Goal: Transaction & Acquisition: Purchase product/service

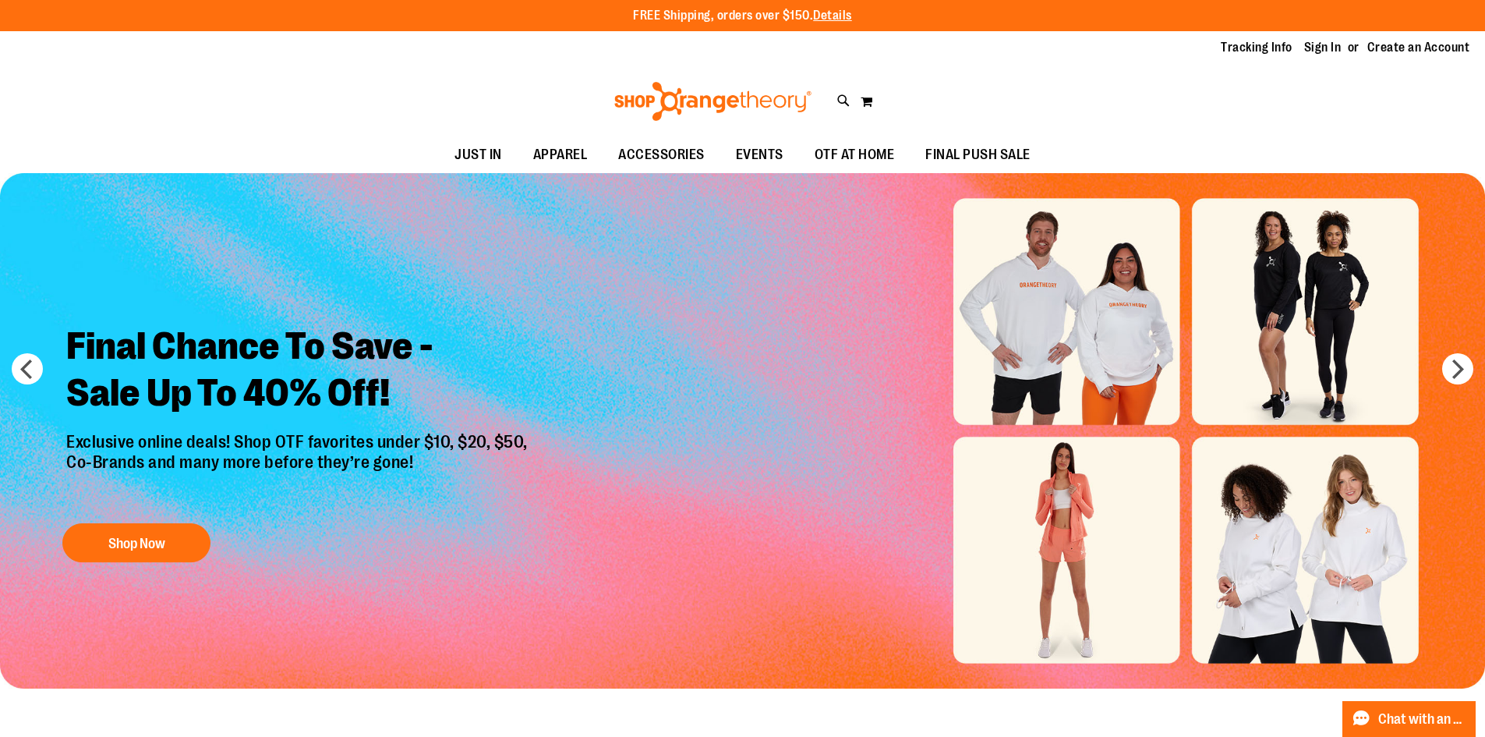
click at [1187, 356] on img "Slide 1 of 6" at bounding box center [742, 430] width 1485 height 515
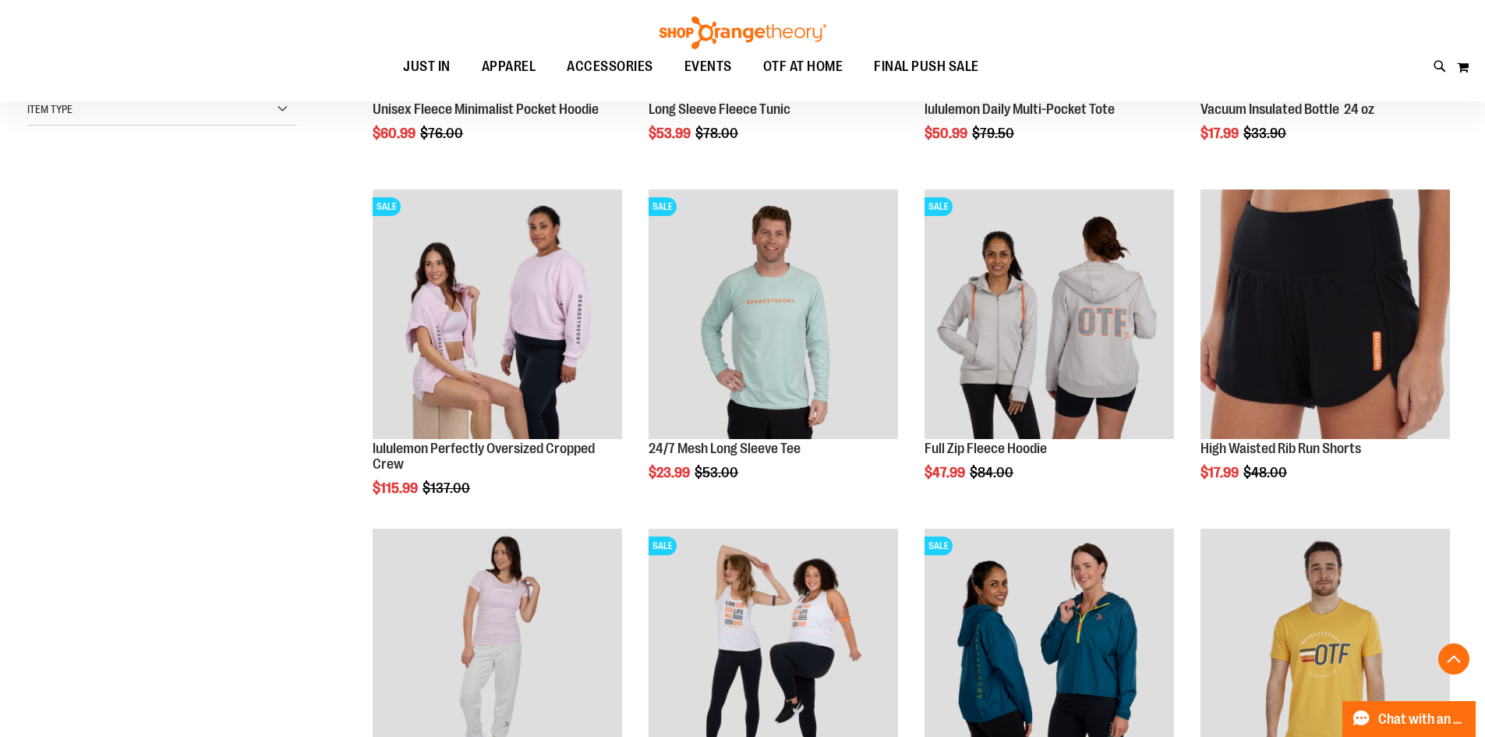
scroll to position [155, 0]
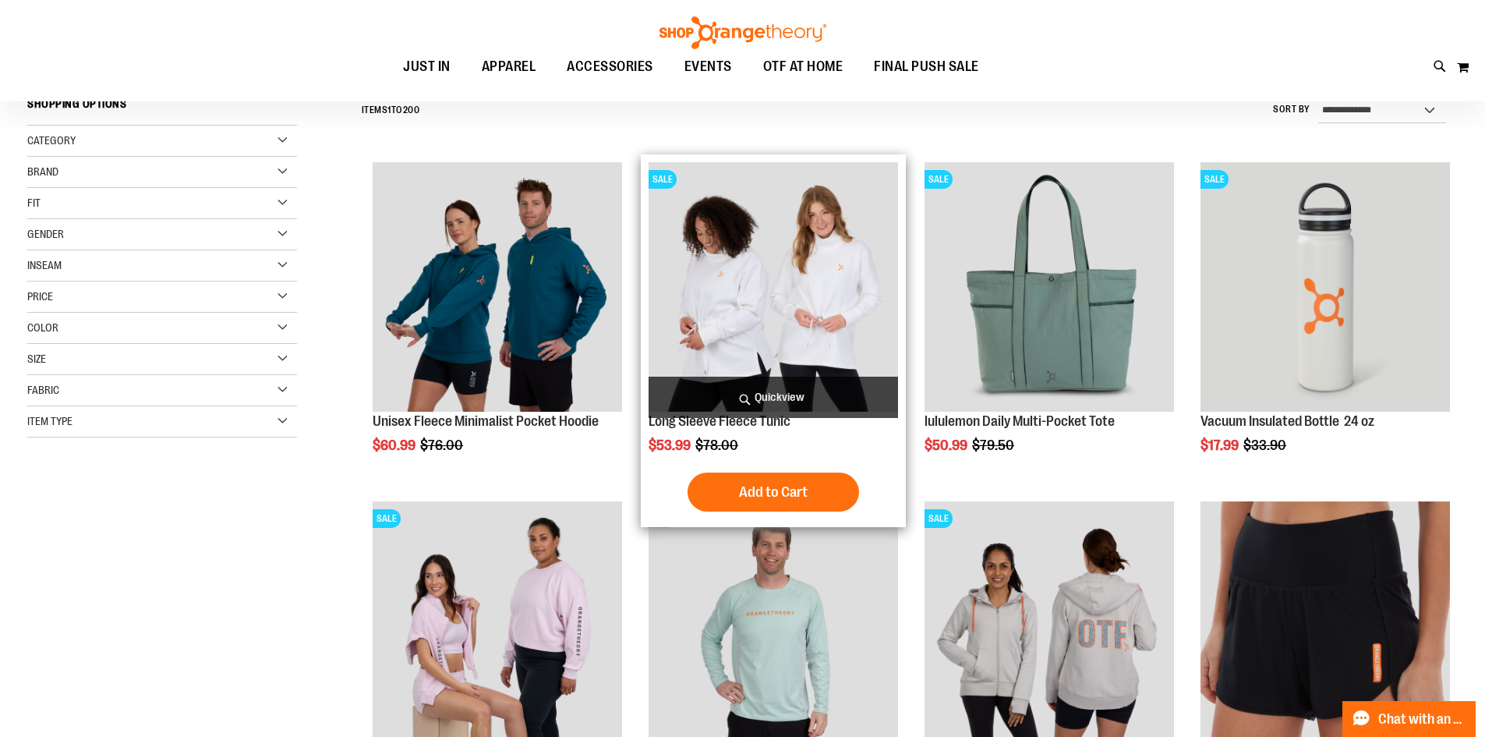
click at [701, 323] on img "product" at bounding box center [773, 286] width 249 height 249
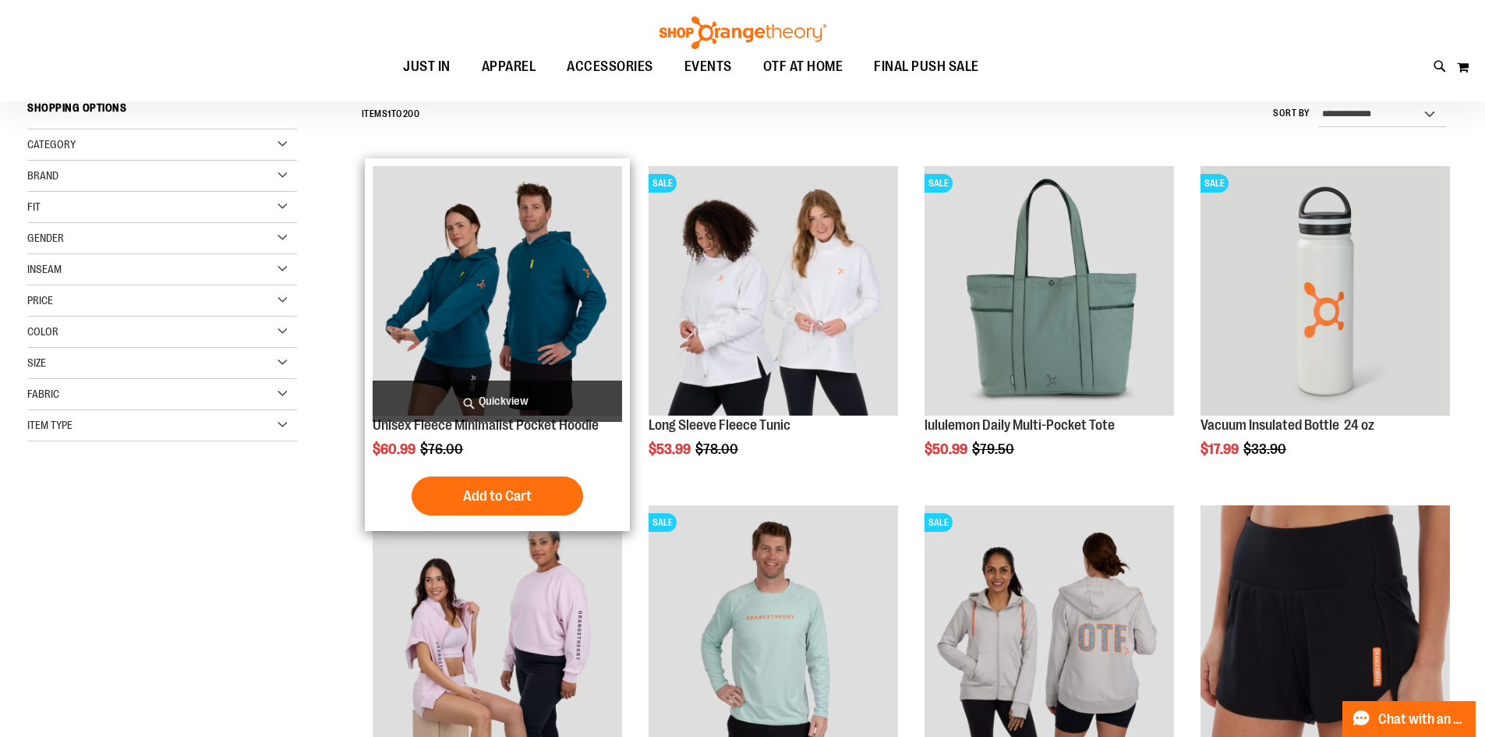
scroll to position [154, 0]
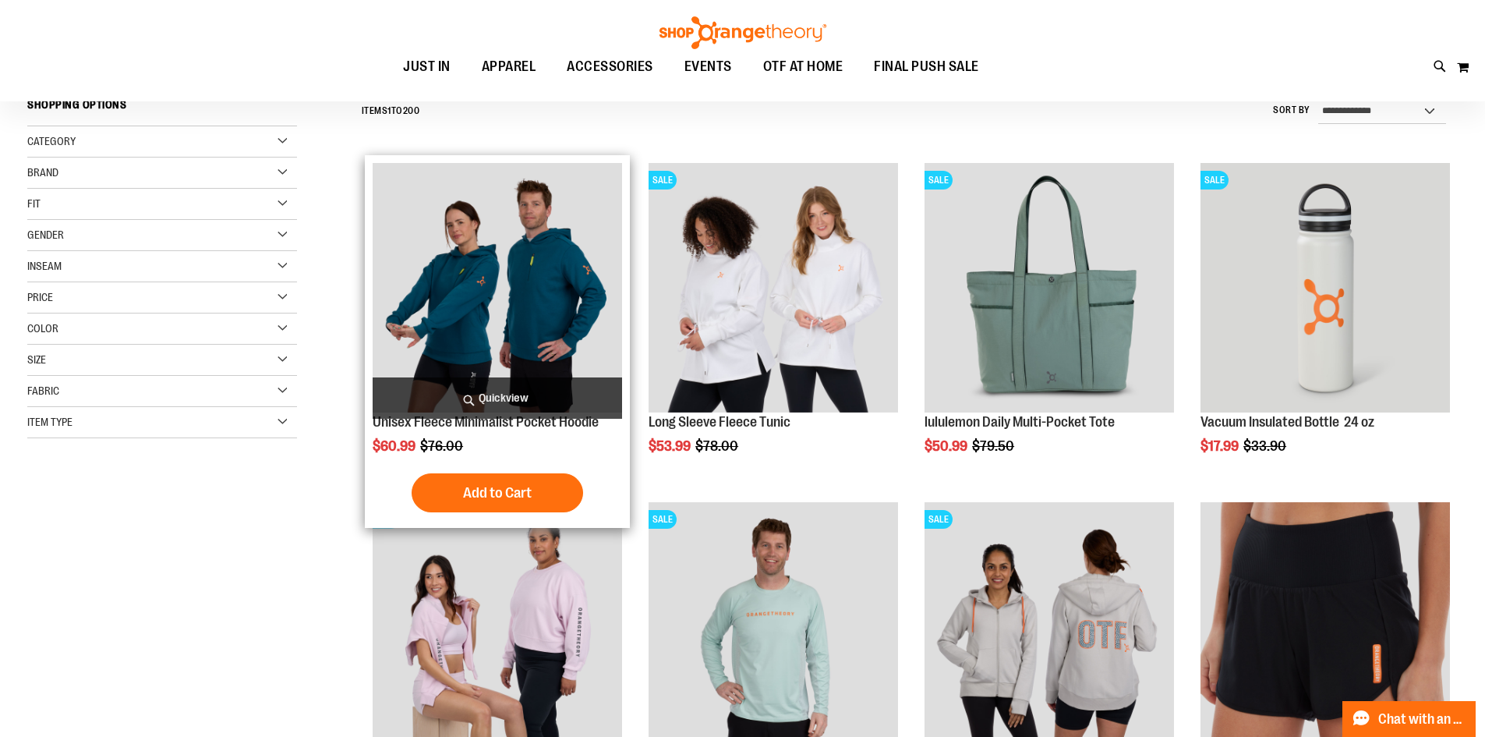
click at [549, 346] on img "product" at bounding box center [497, 287] width 249 height 249
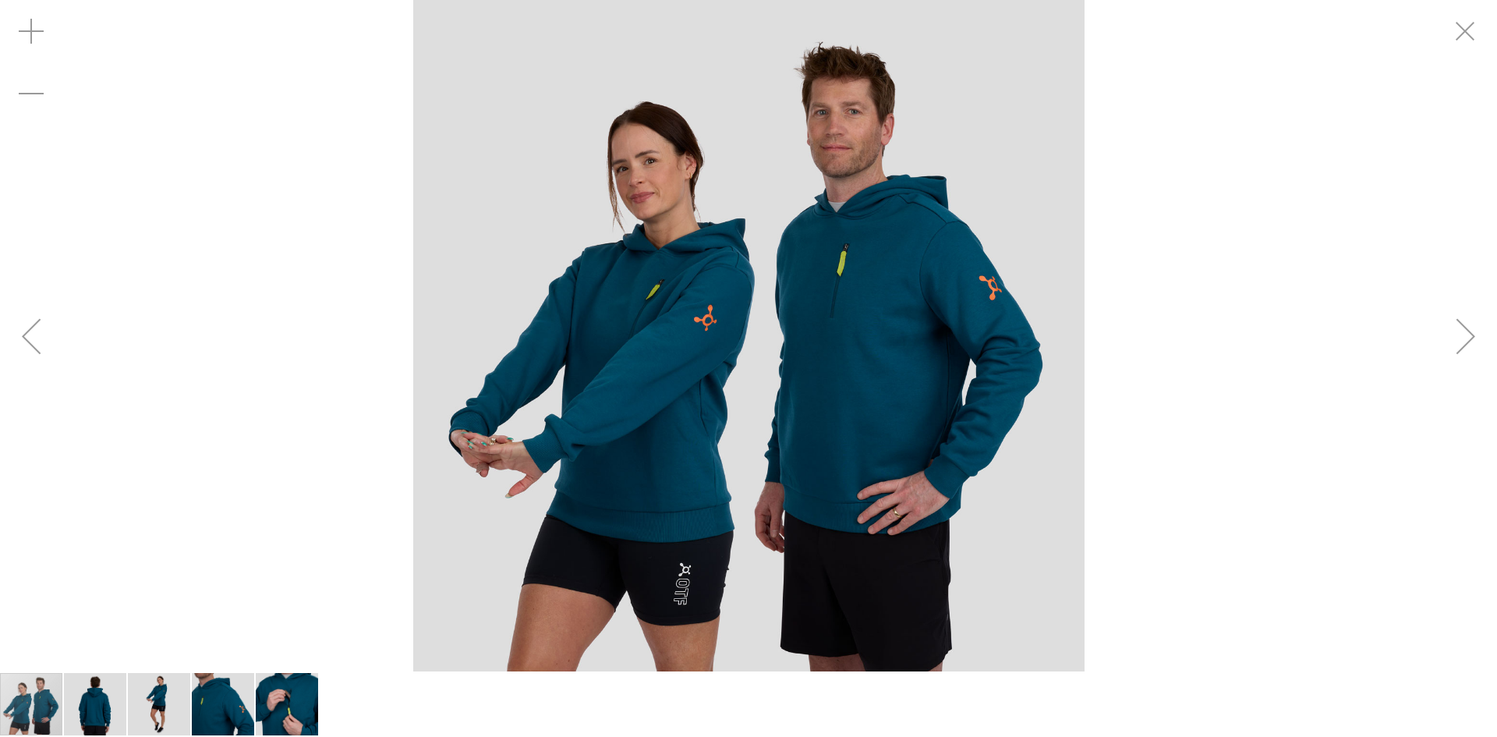
click at [684, 366] on img "carousel" at bounding box center [748, 335] width 671 height 671
click at [1420, 320] on div "carousel" at bounding box center [748, 335] width 1497 height 671
click at [1453, 338] on div "Next" at bounding box center [1465, 336] width 62 height 62
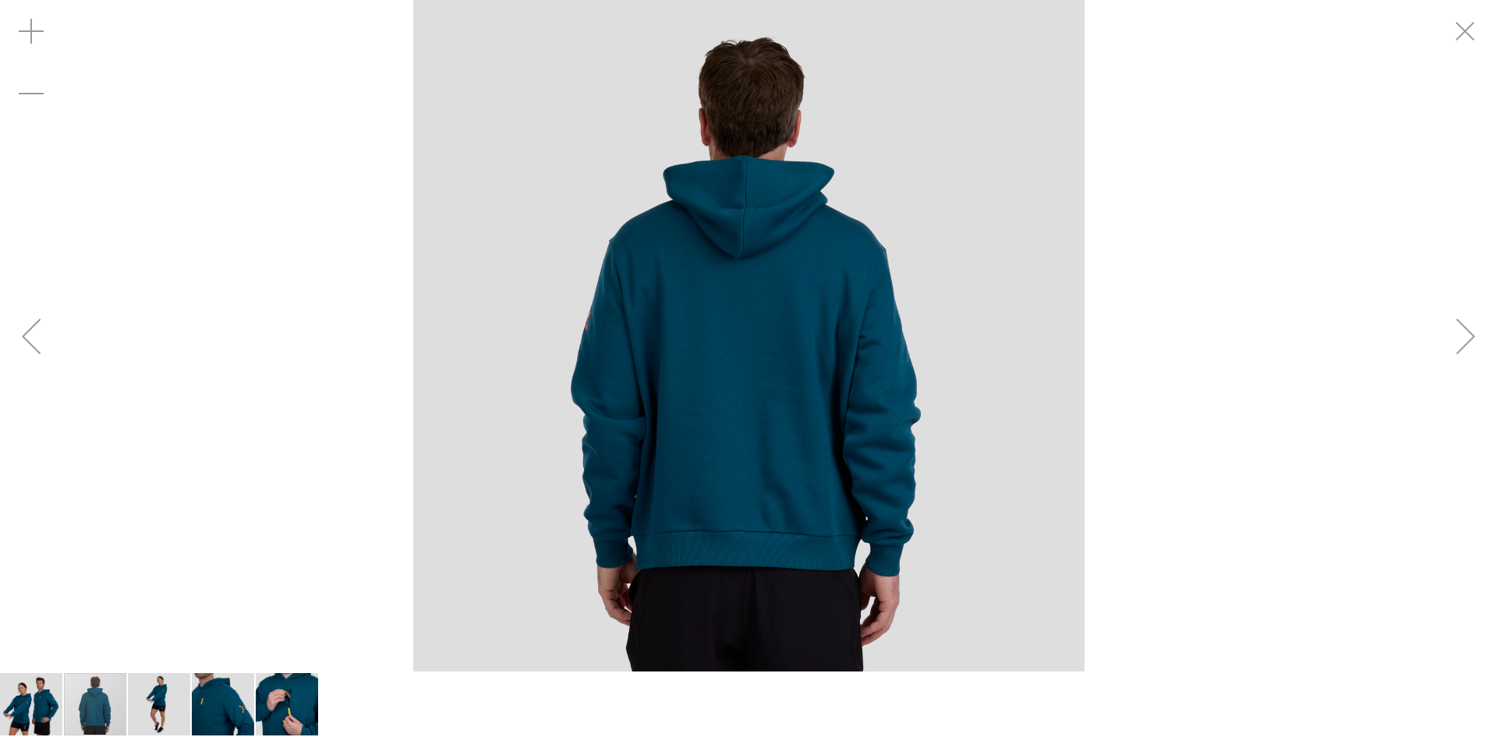
click at [1453, 338] on div "Next" at bounding box center [1465, 336] width 62 height 62
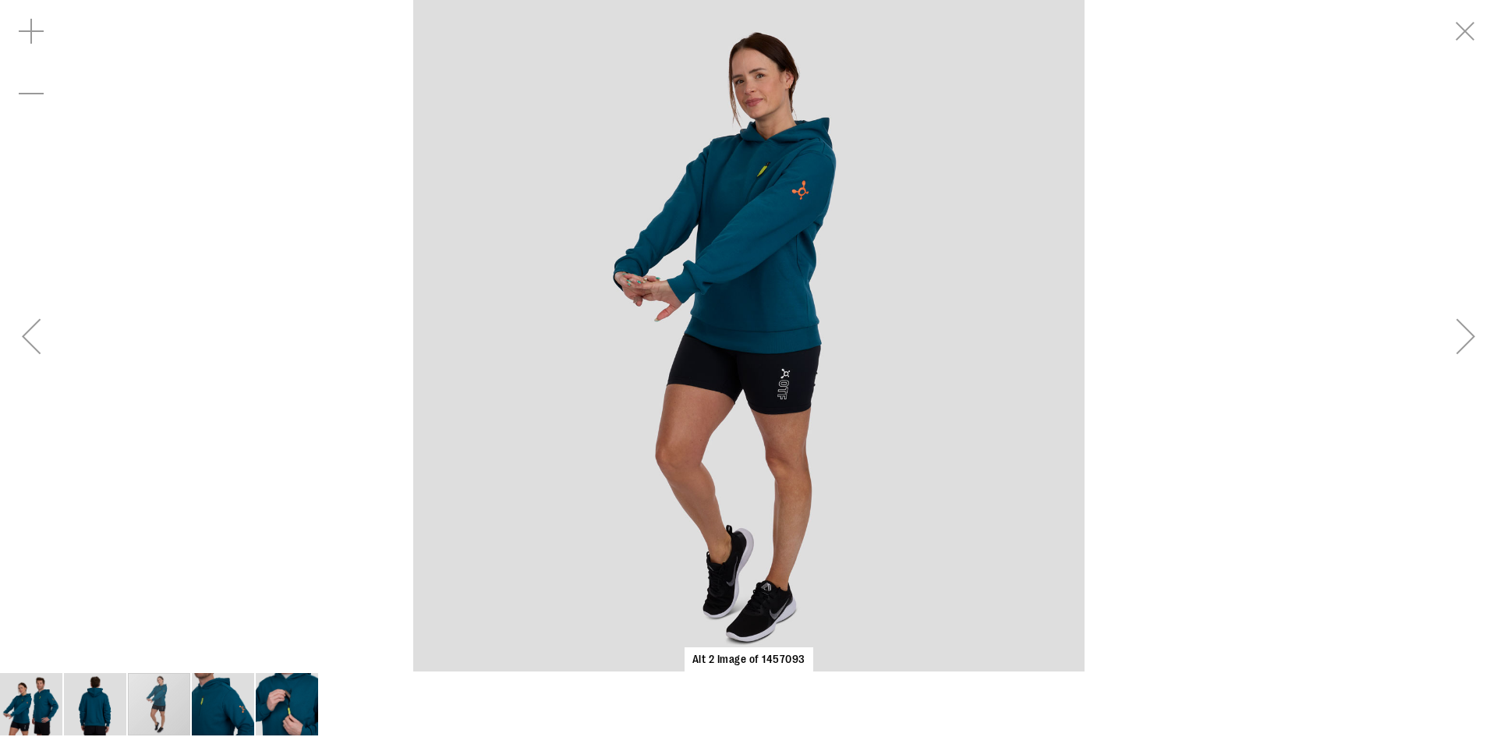
click at [1453, 338] on div "Next" at bounding box center [1465, 336] width 62 height 62
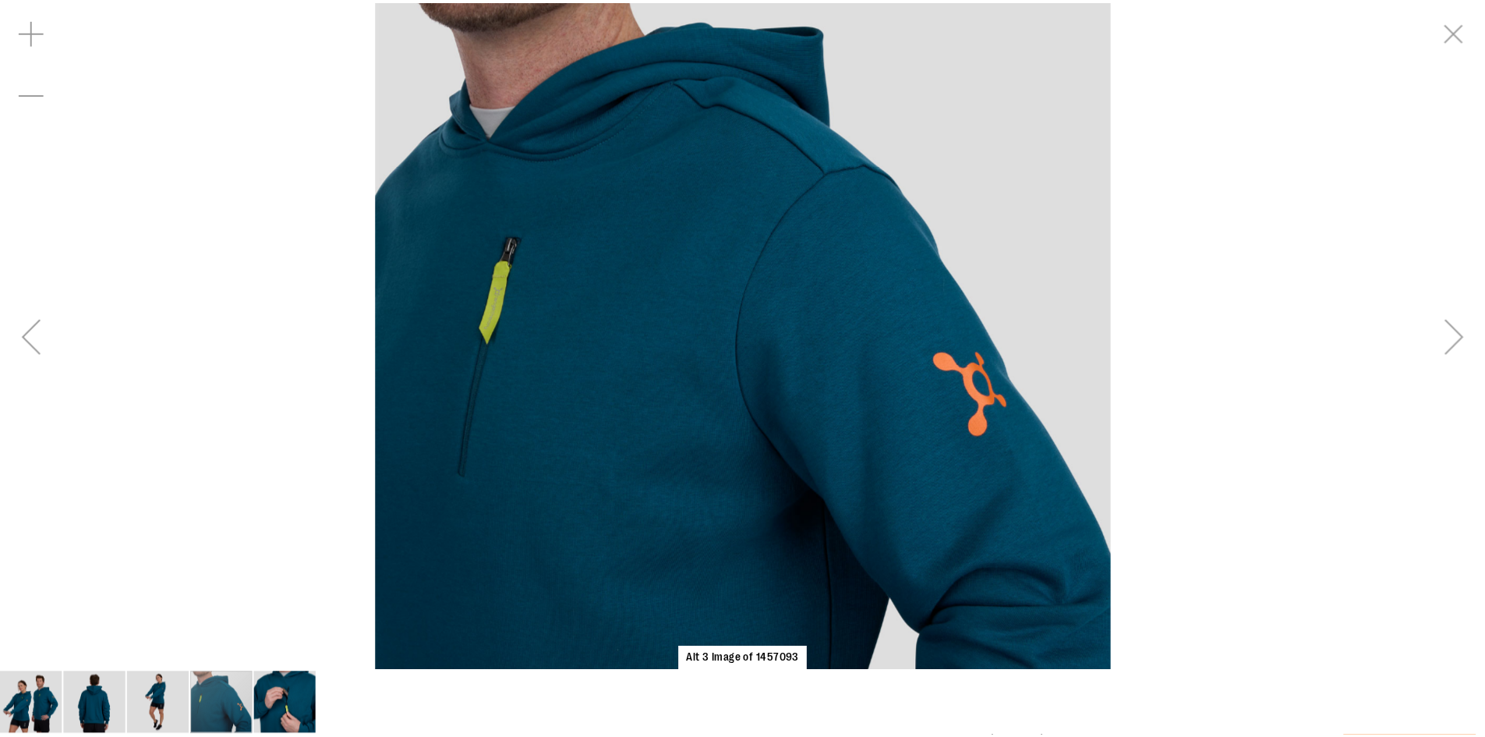
scroll to position [232, 0]
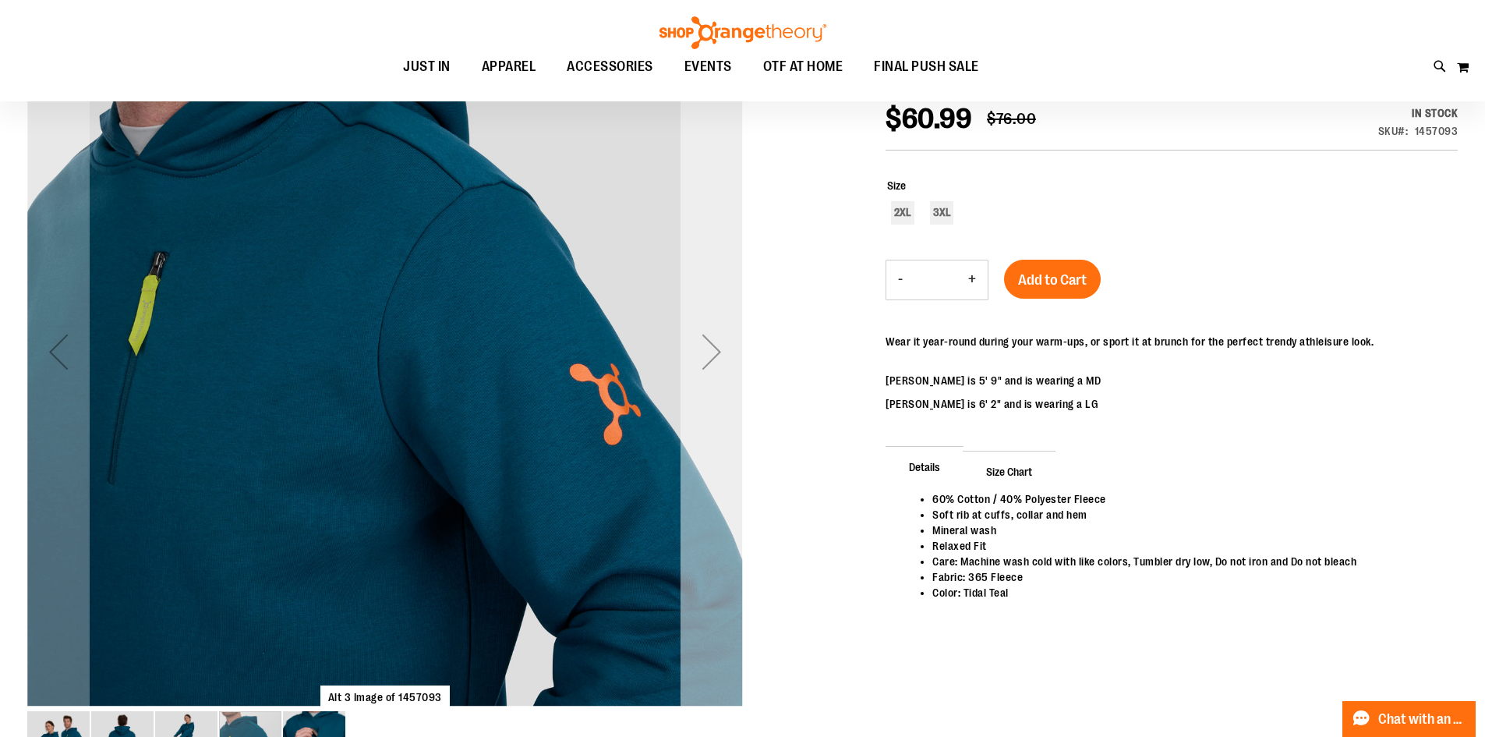
click at [685, 395] on div "Next" at bounding box center [712, 352] width 62 height 716
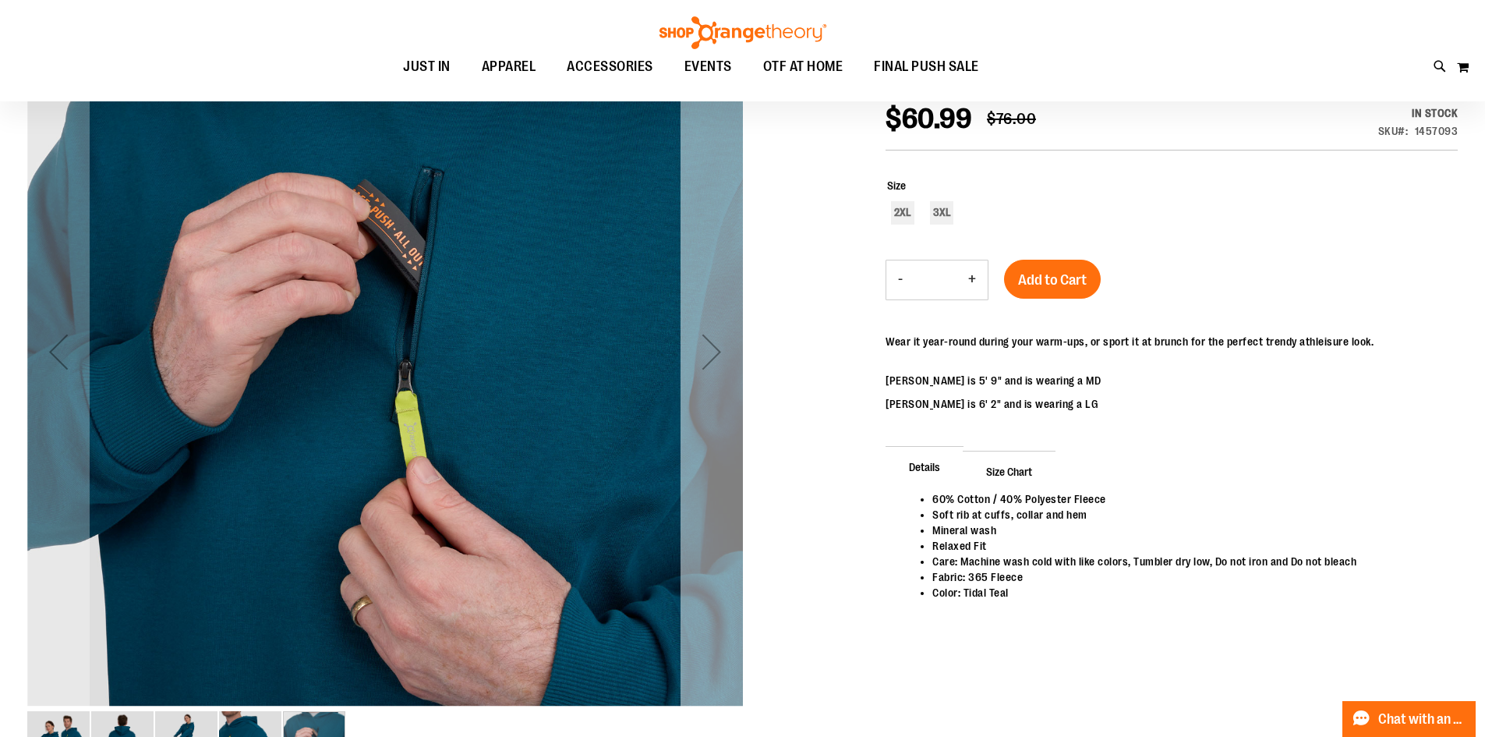
click at [685, 395] on div "Next" at bounding box center [712, 352] width 62 height 716
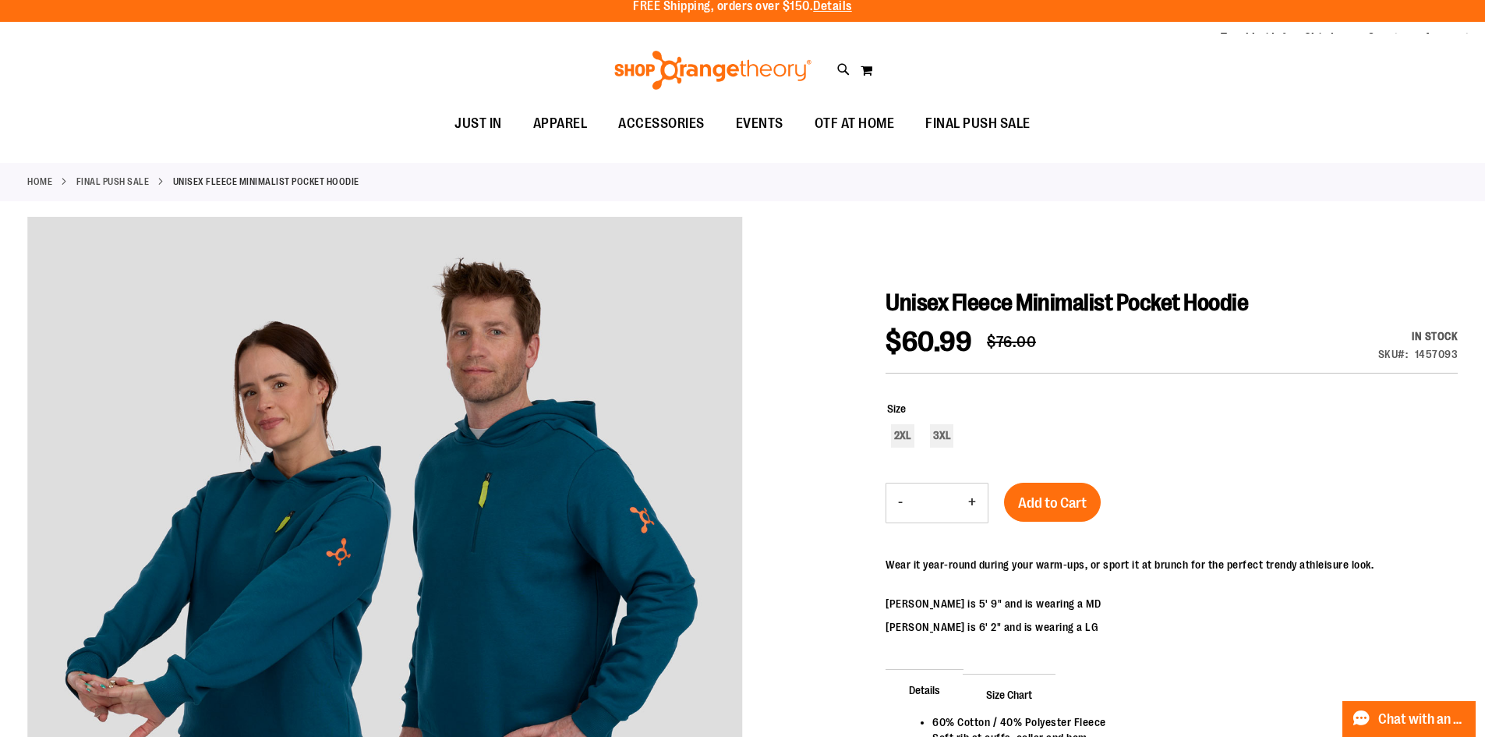
scroll to position [0, 0]
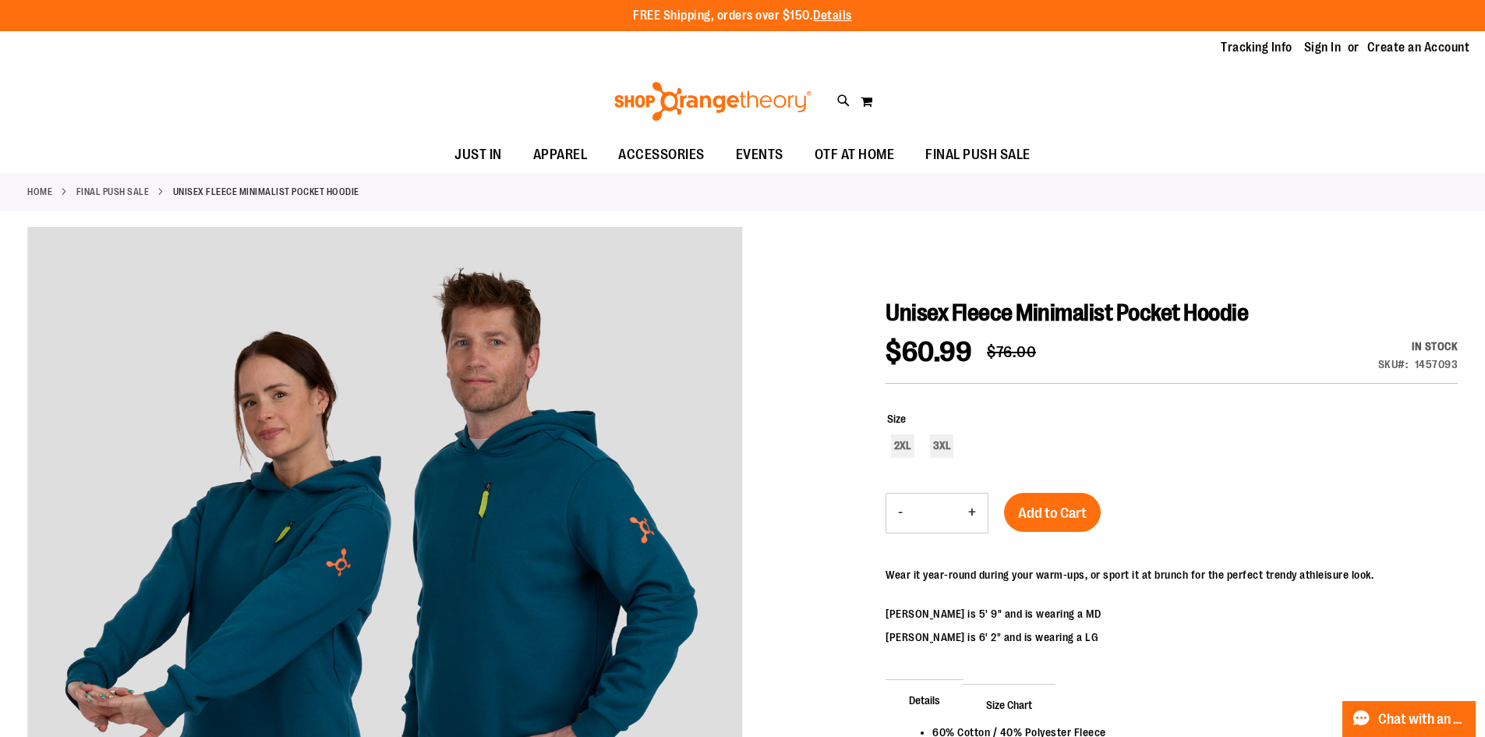
drag, startPoint x: 865, startPoint y: 352, endPoint x: 769, endPoint y: 355, distance: 95.9
click at [769, 355] on div at bounding box center [742, 627] width 1430 height 801
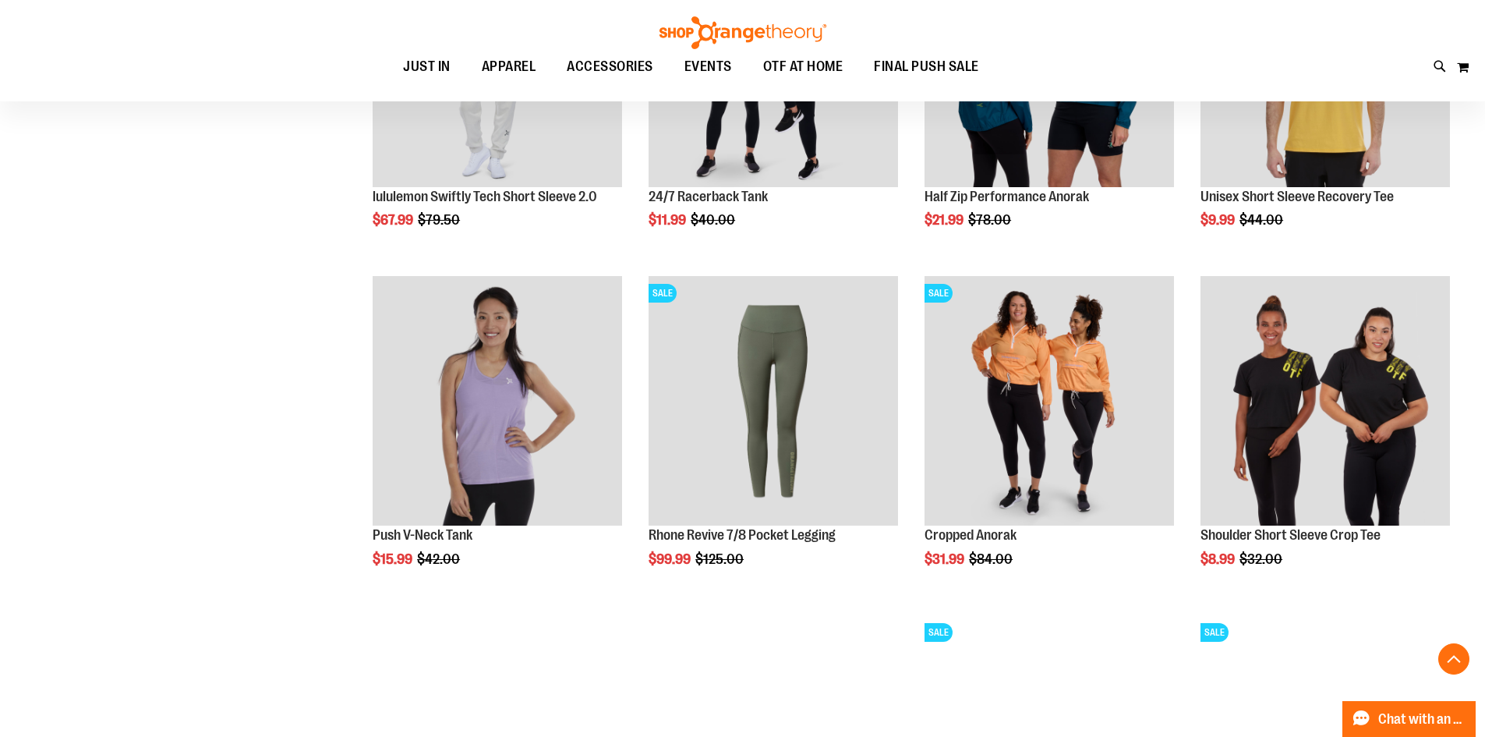
scroll to position [1085, 0]
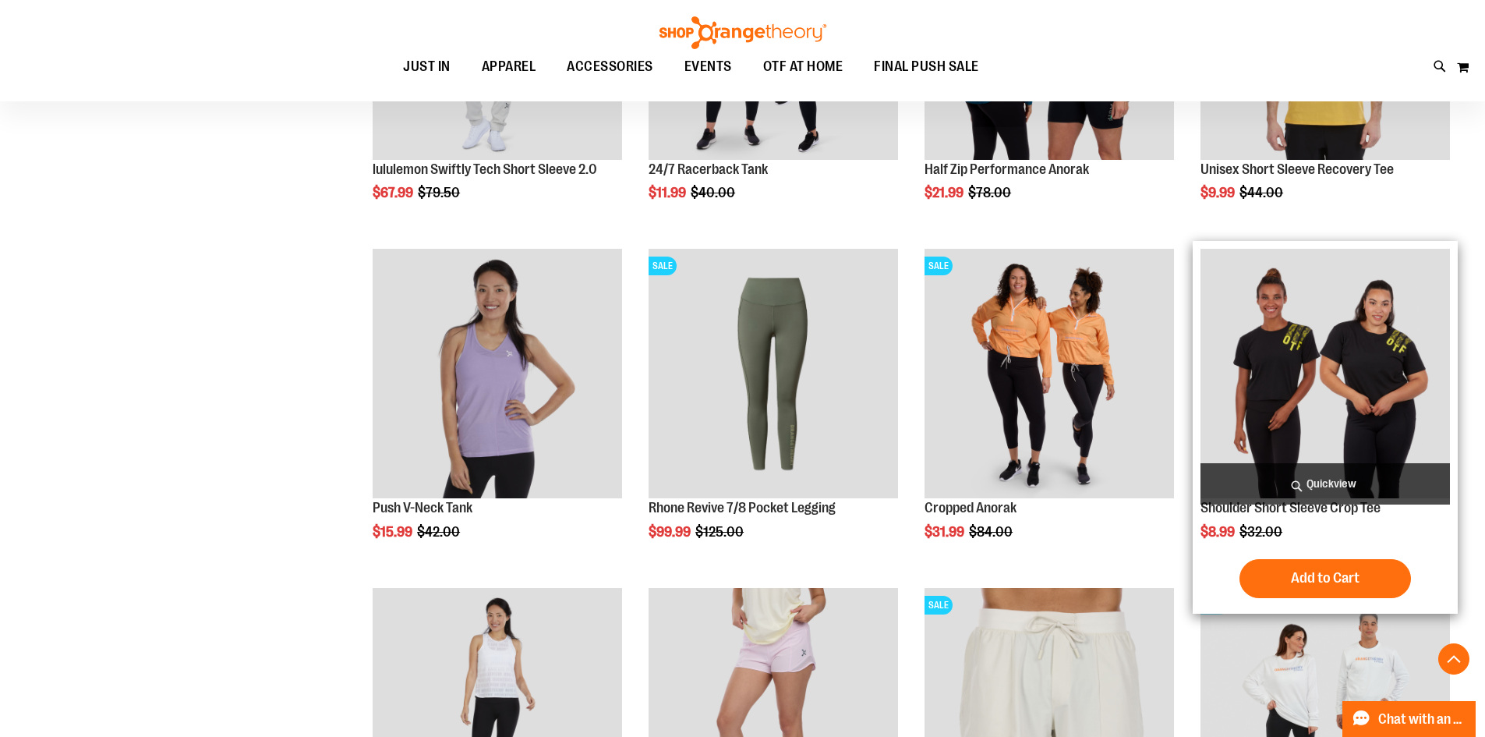
click at [1288, 376] on img "product" at bounding box center [1324, 373] width 249 height 249
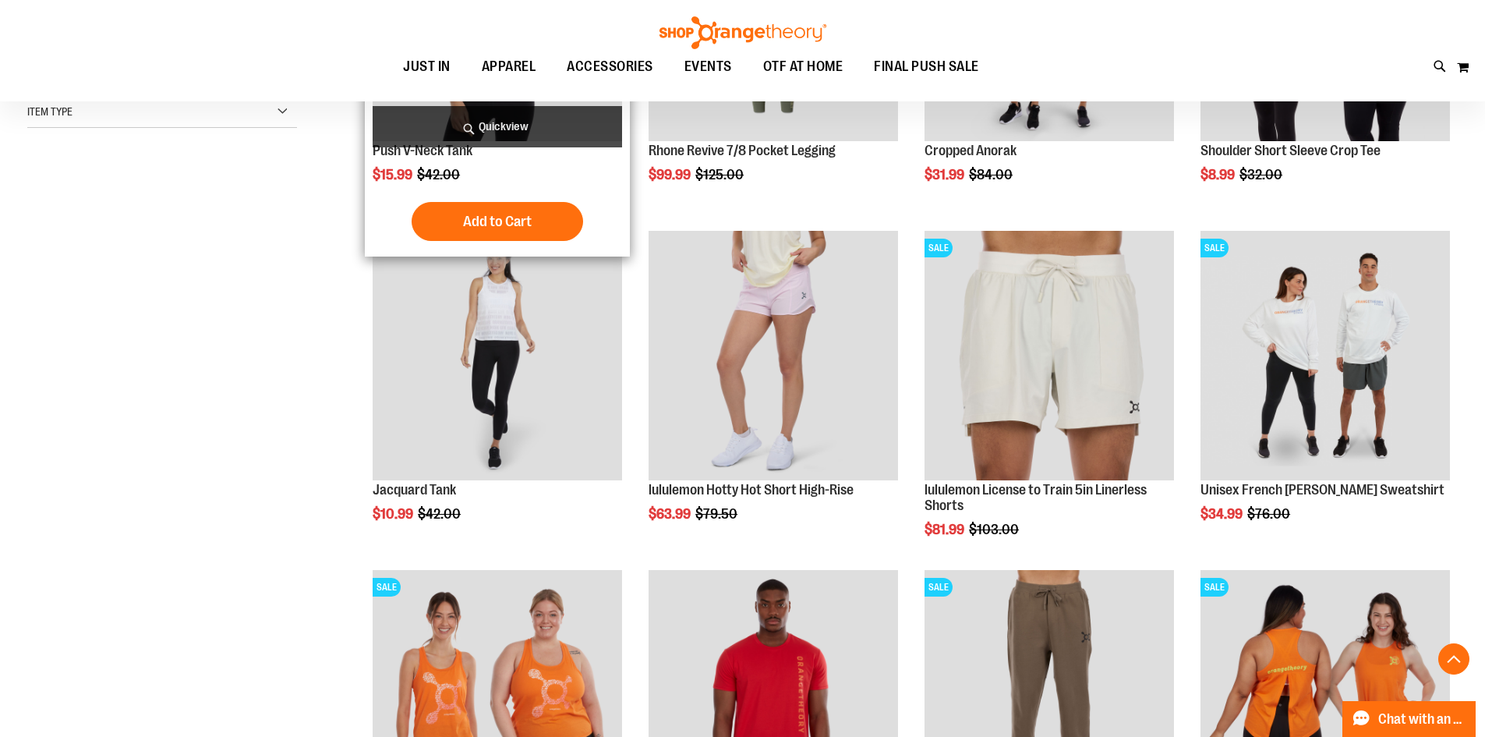
scroll to position [467, 0]
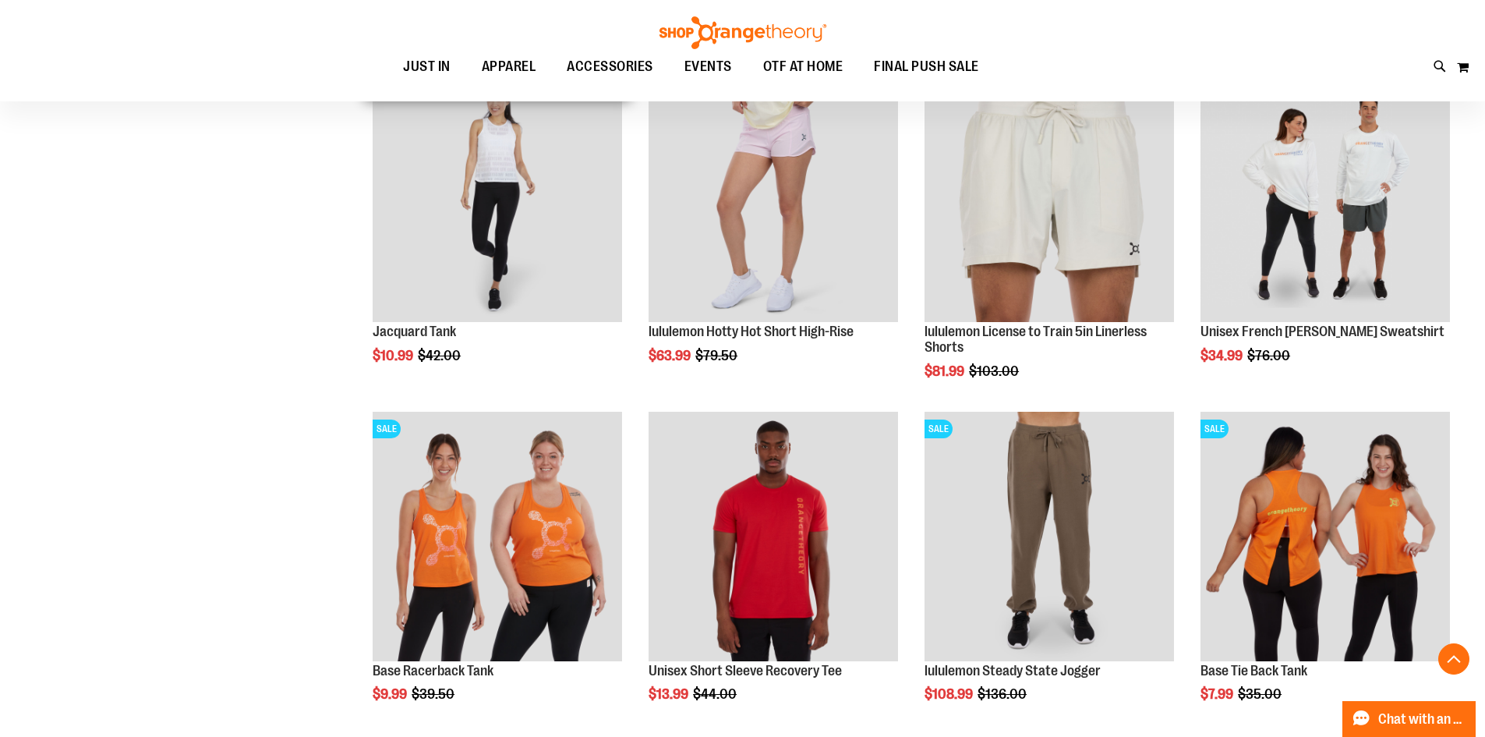
scroll to position [857, 0]
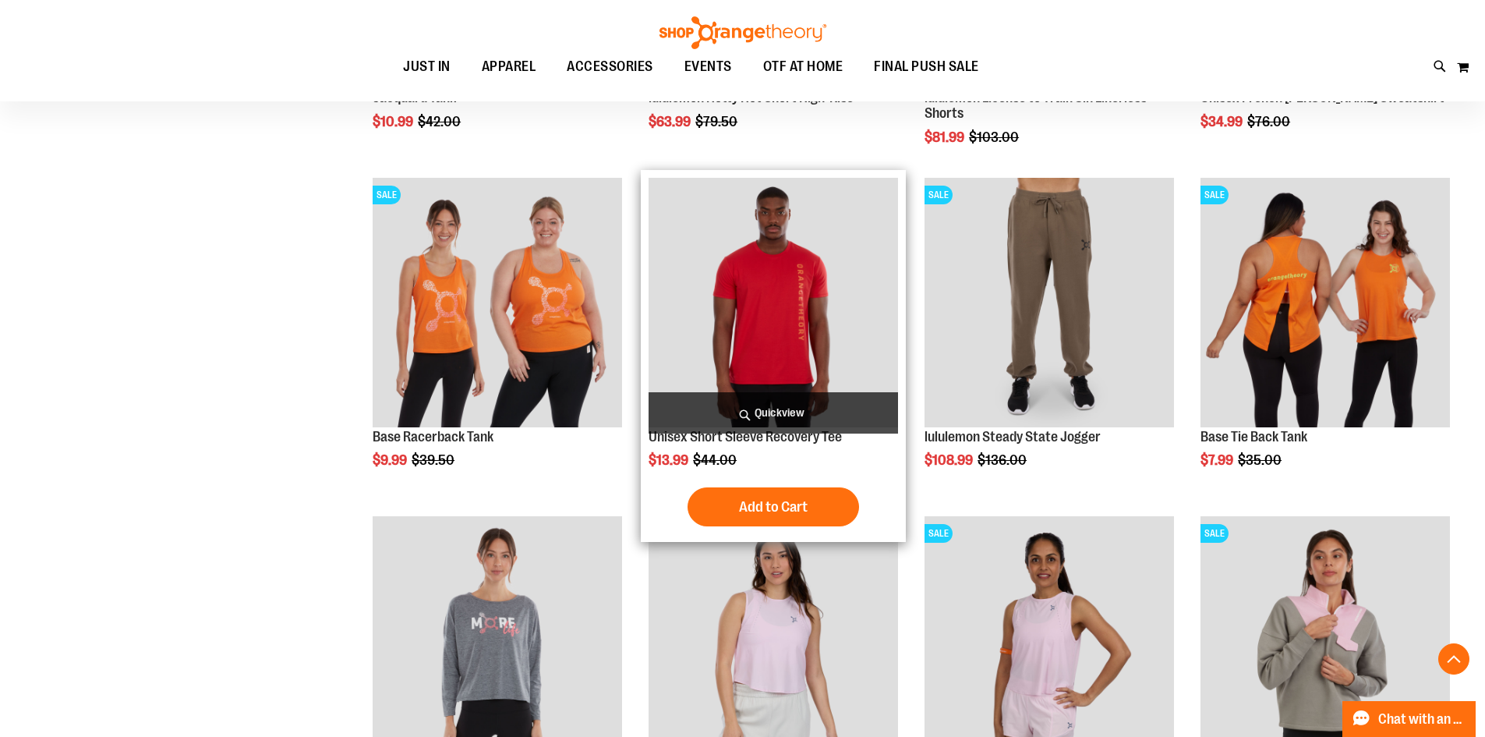
click at [683, 317] on img "product" at bounding box center [773, 302] width 249 height 249
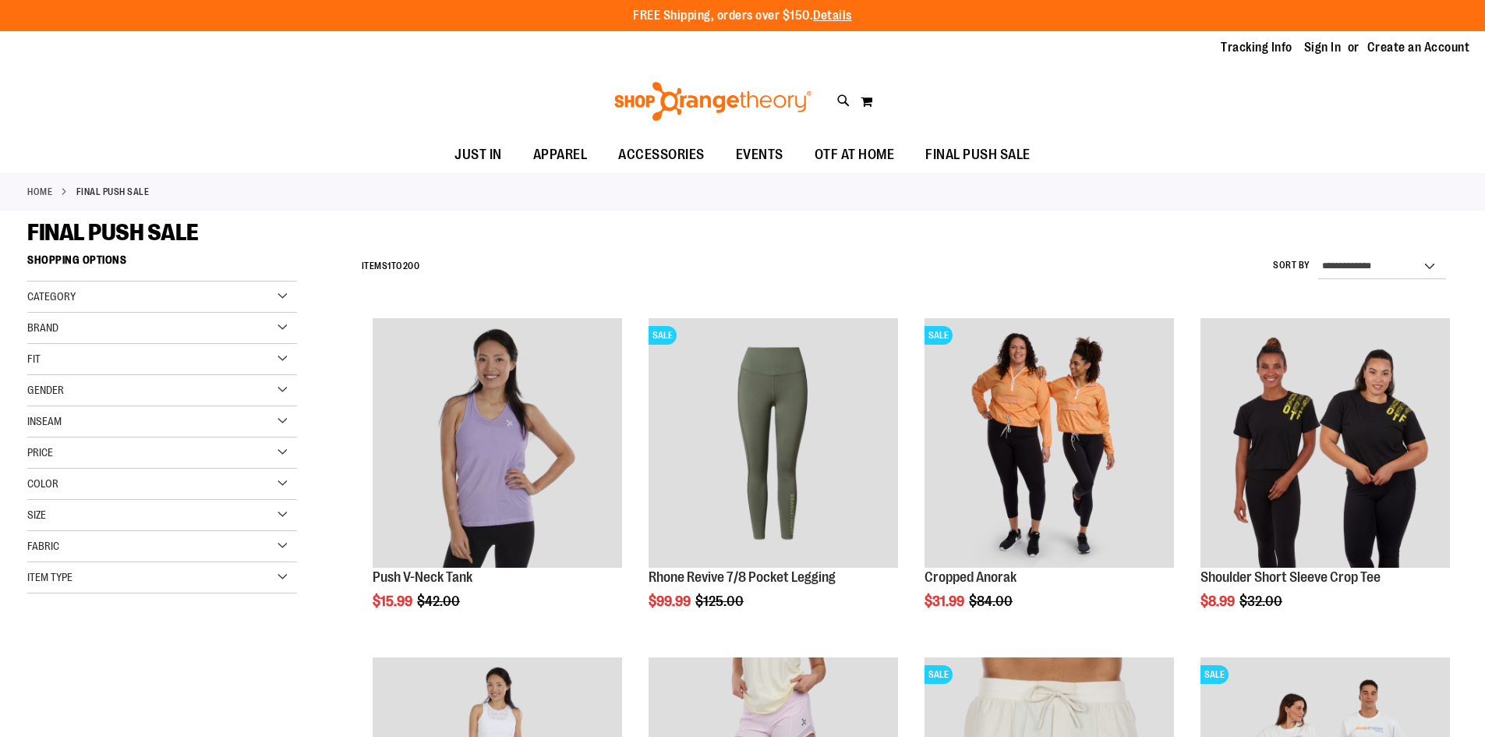
scroll to position [932, 0]
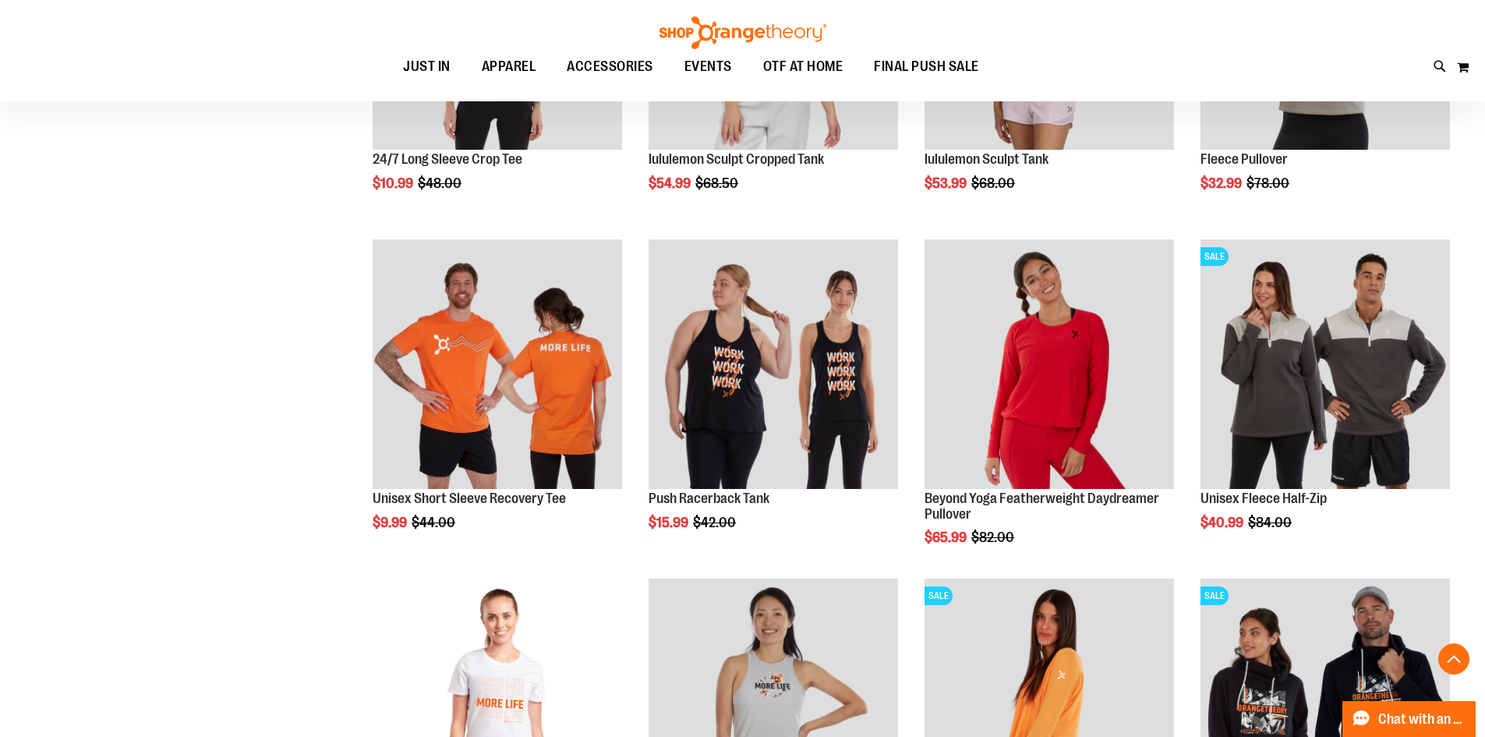
scroll to position [1477, 0]
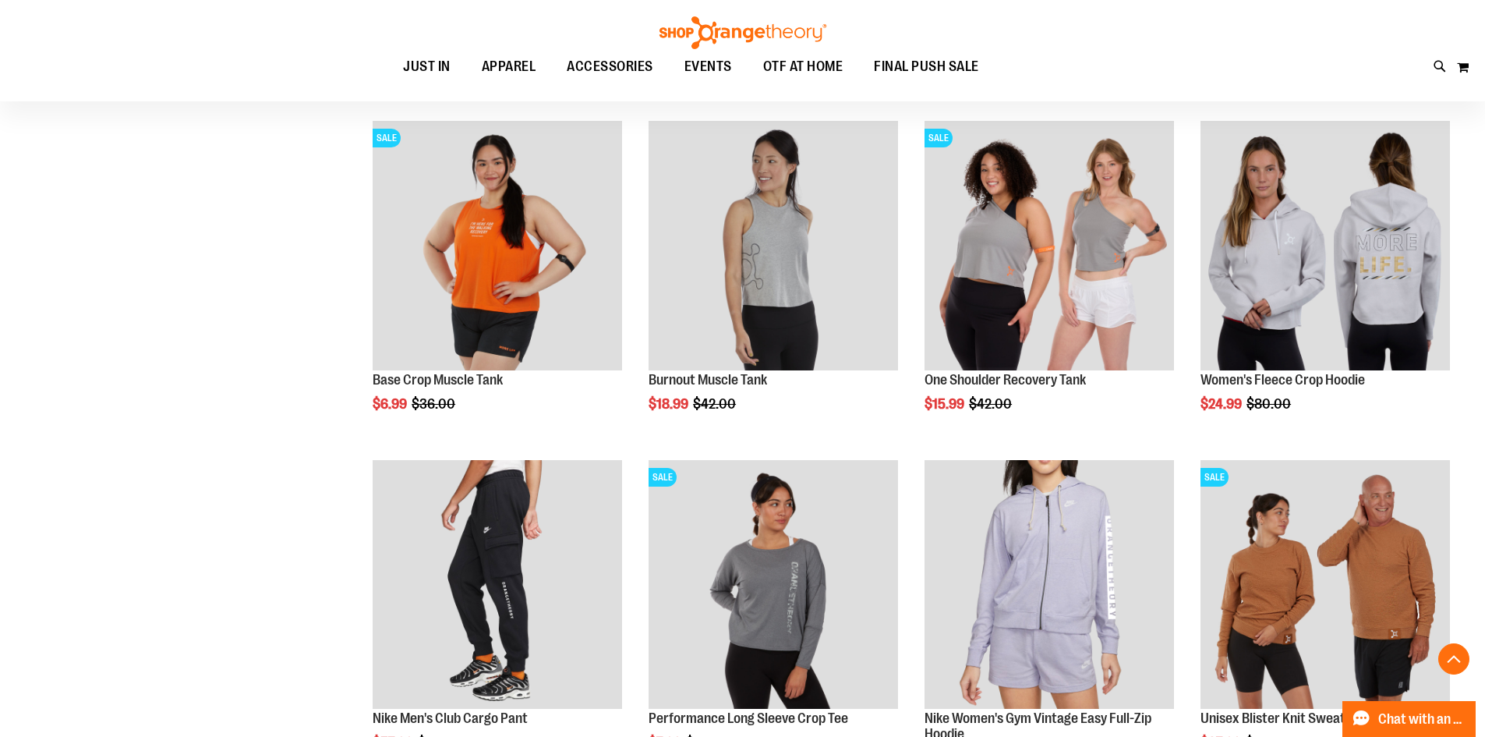
scroll to position [2724, 0]
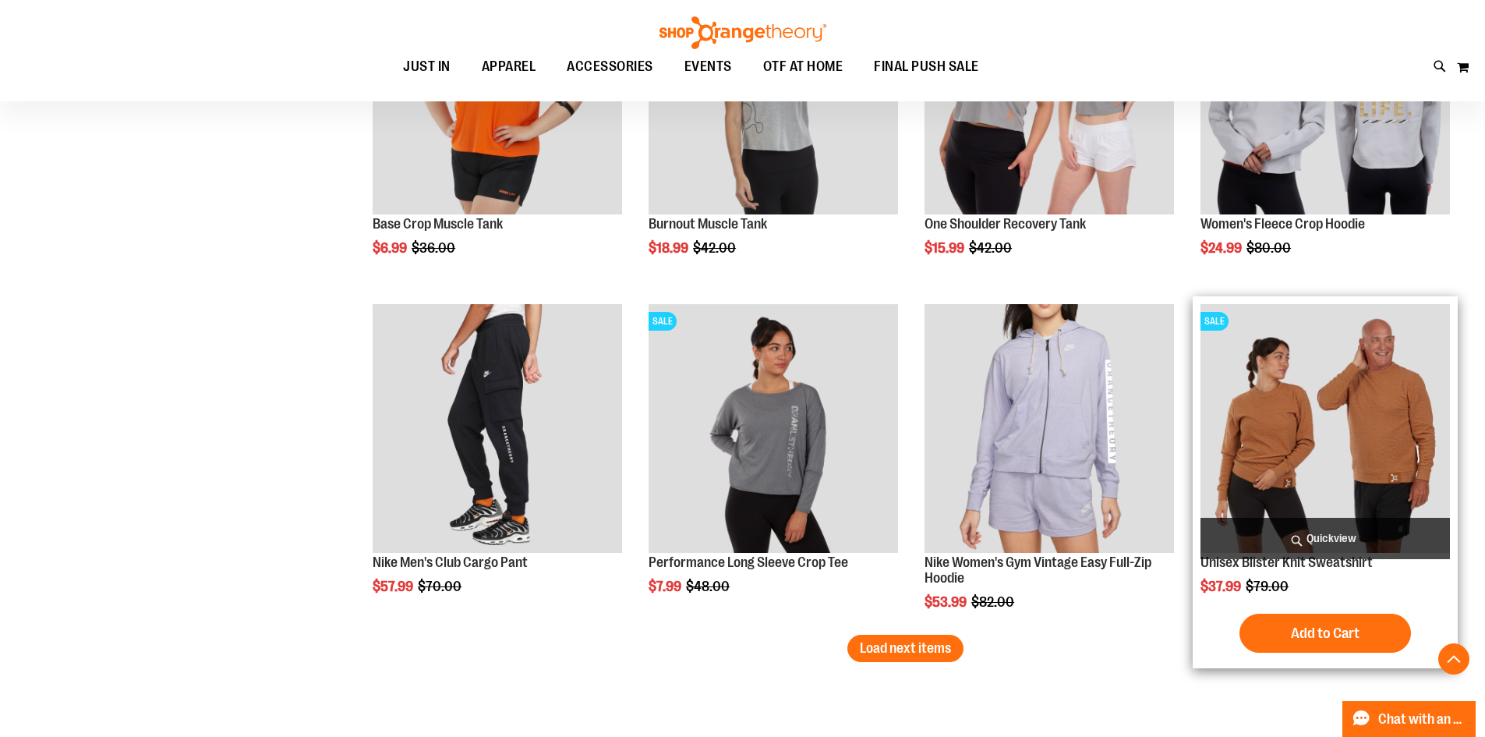
click at [1367, 420] on img "product" at bounding box center [1324, 428] width 249 height 249
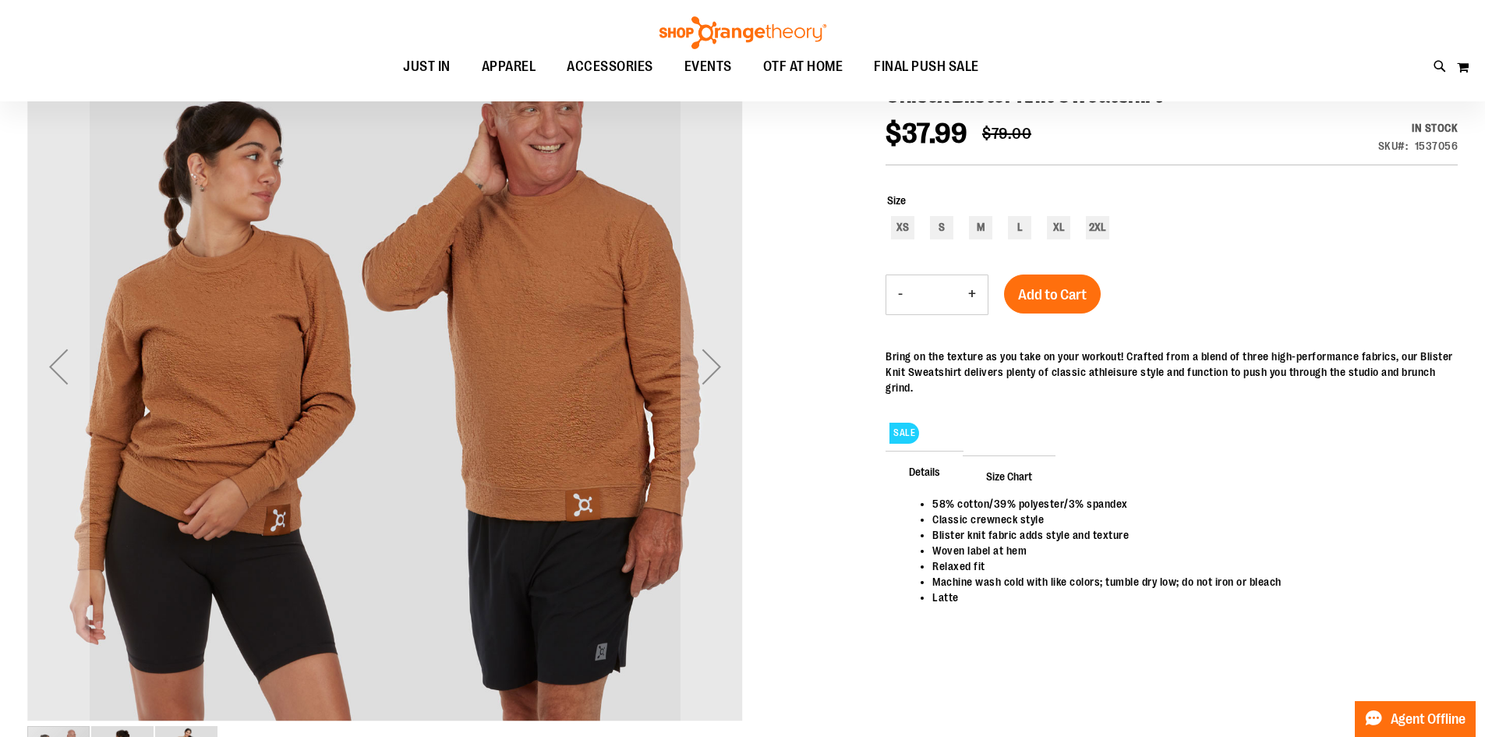
scroll to position [233, 0]
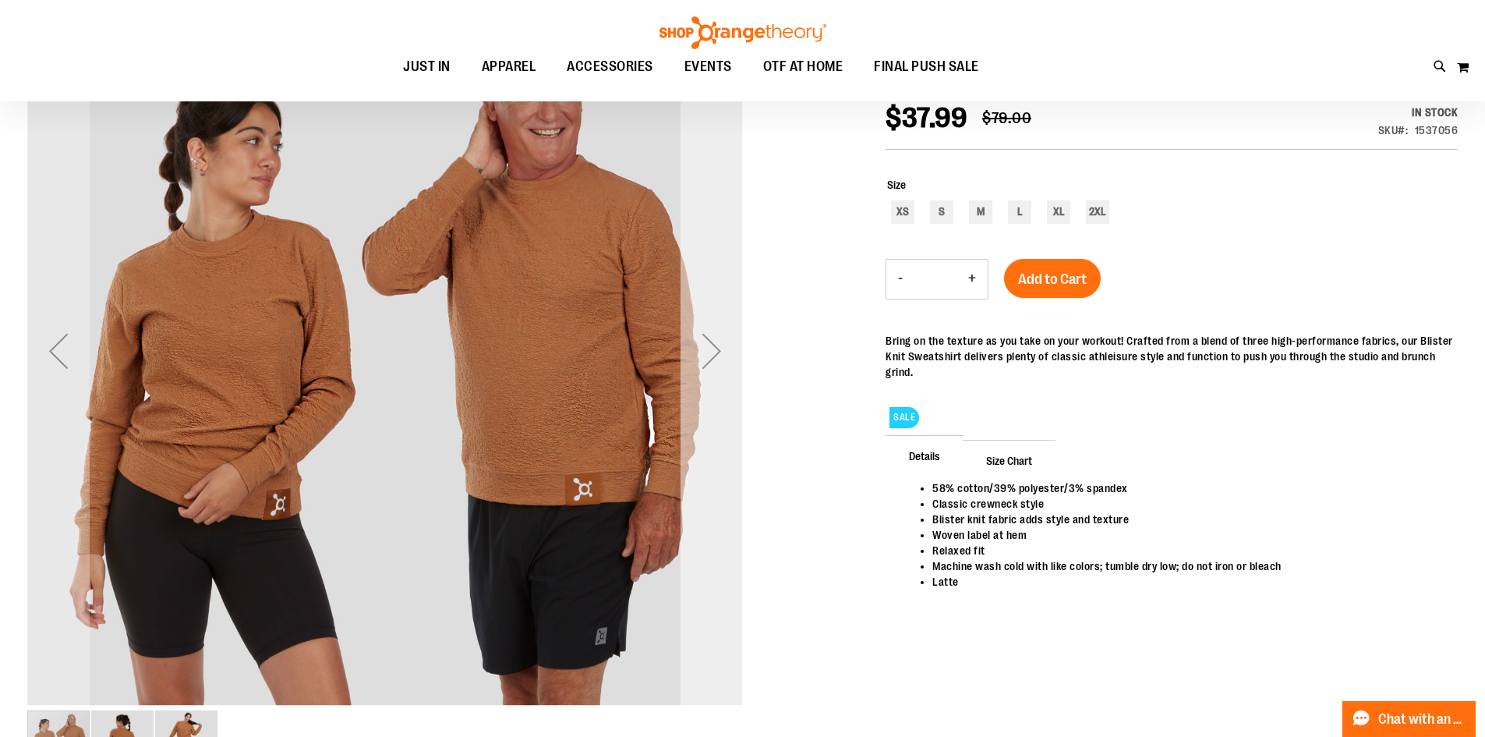
click at [720, 355] on div "Next" at bounding box center [712, 351] width 62 height 62
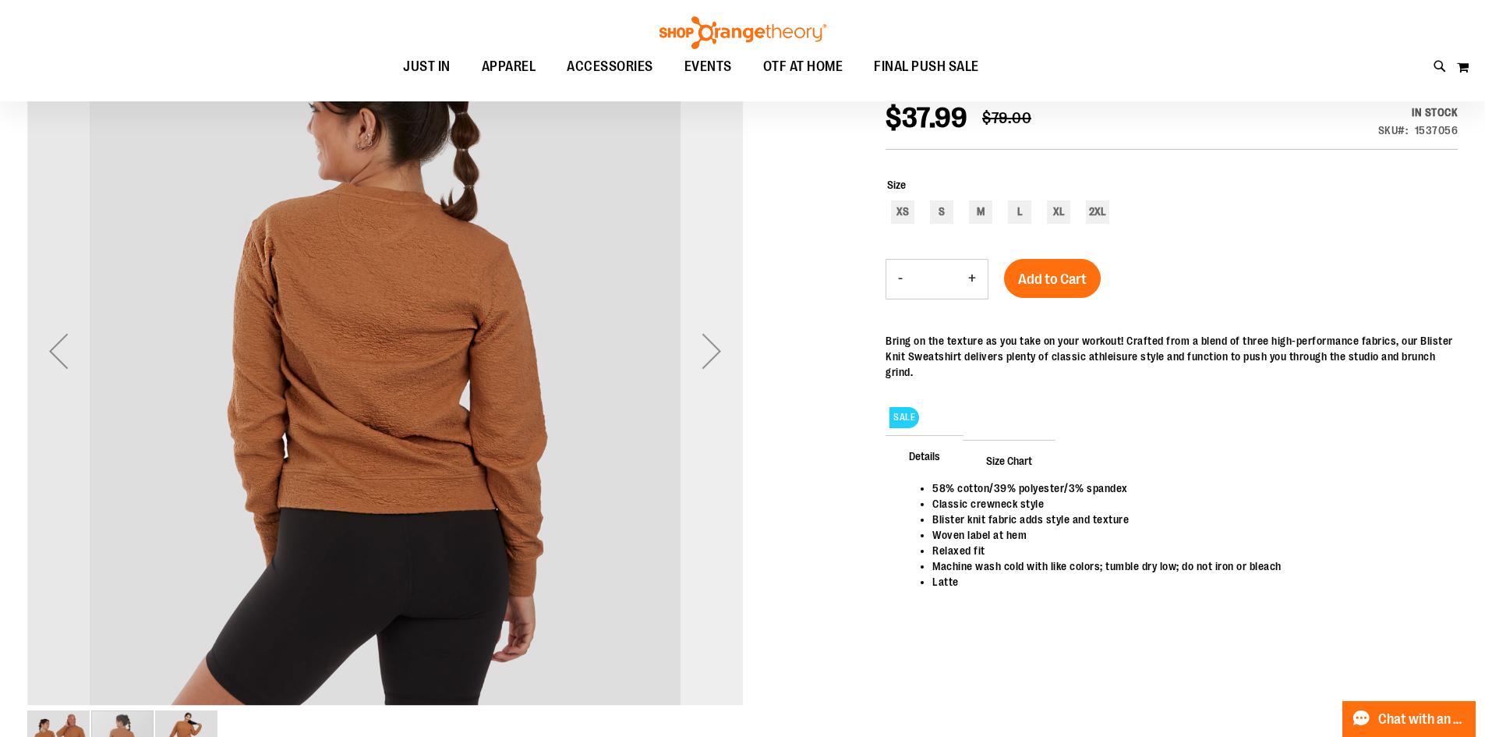
click at [720, 355] on div "Next" at bounding box center [712, 351] width 62 height 62
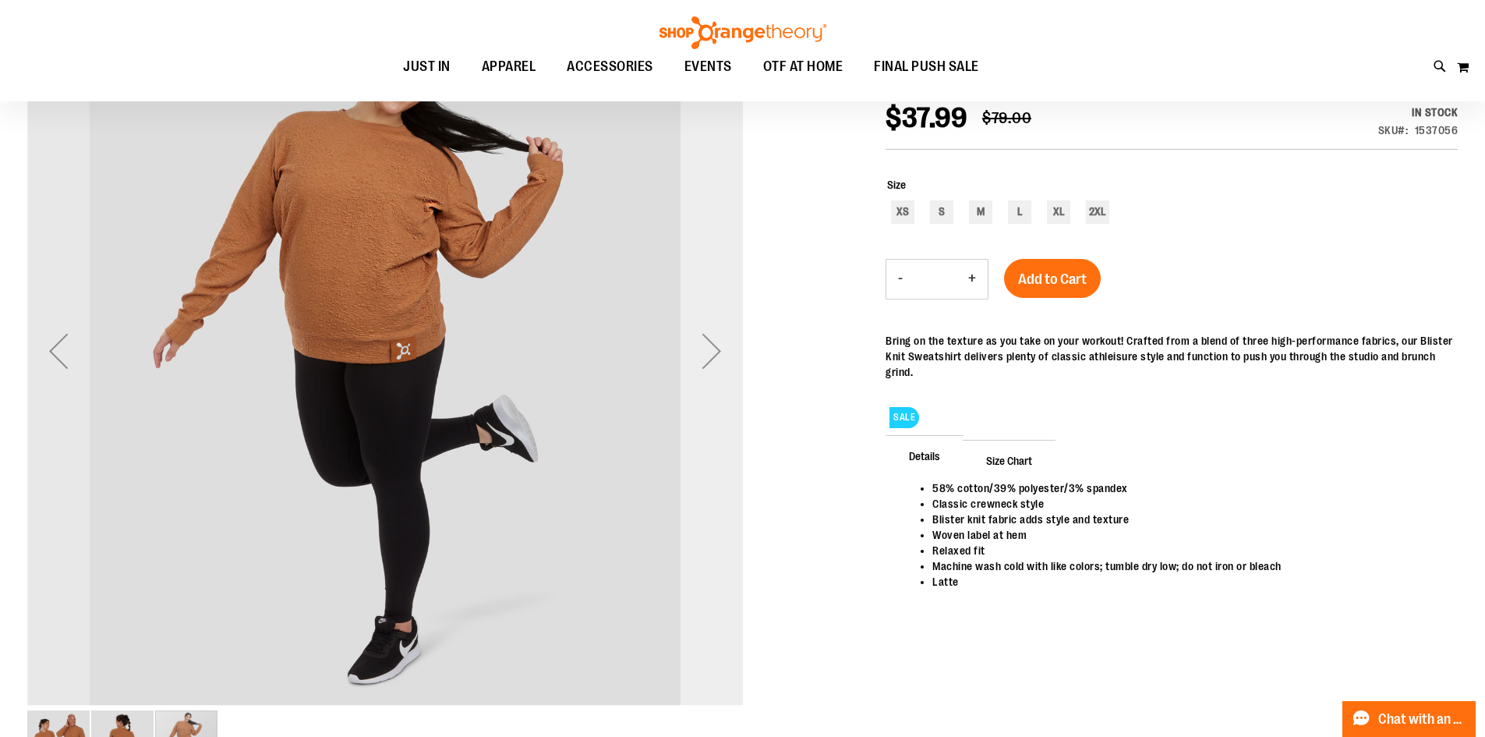
click at [720, 355] on div "Next" at bounding box center [712, 351] width 62 height 62
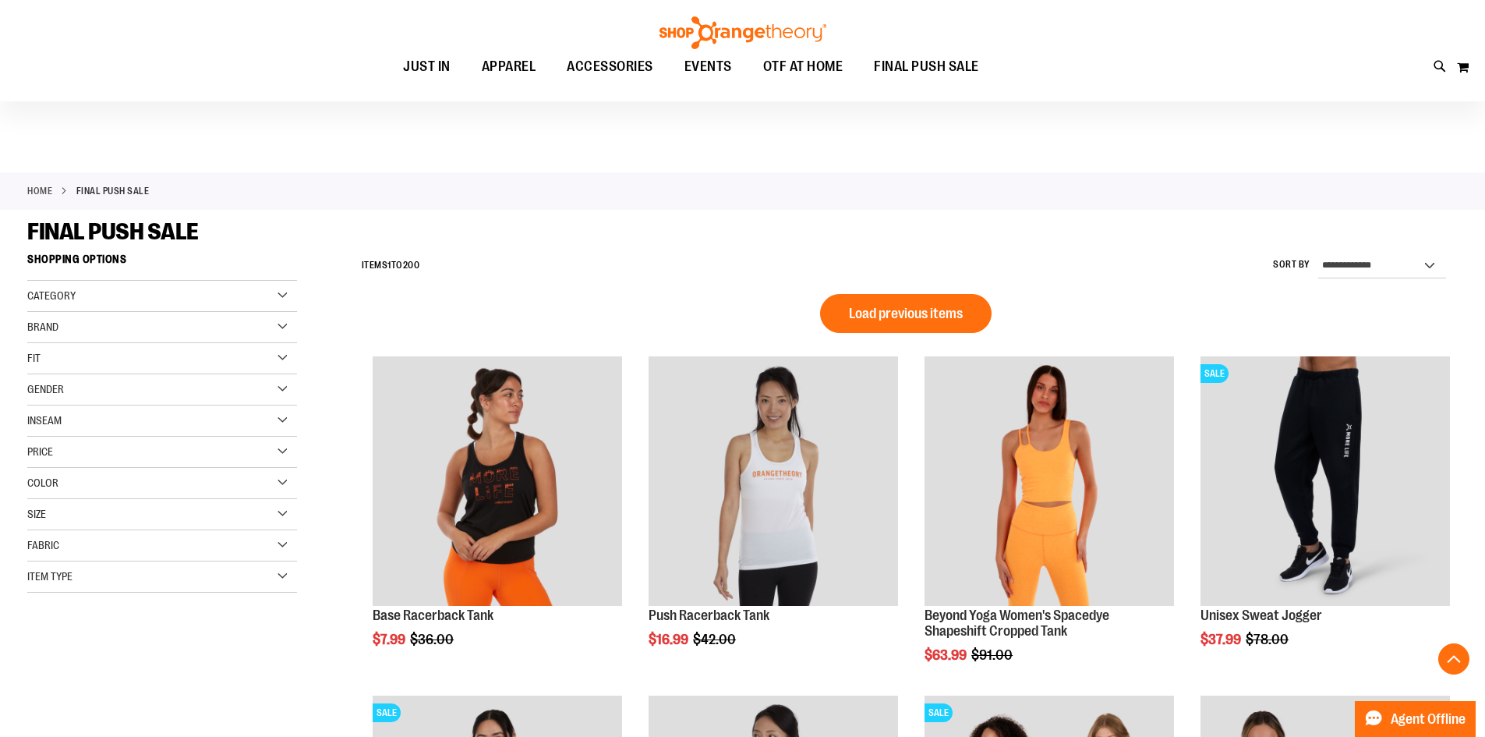
scroll to position [1036, 0]
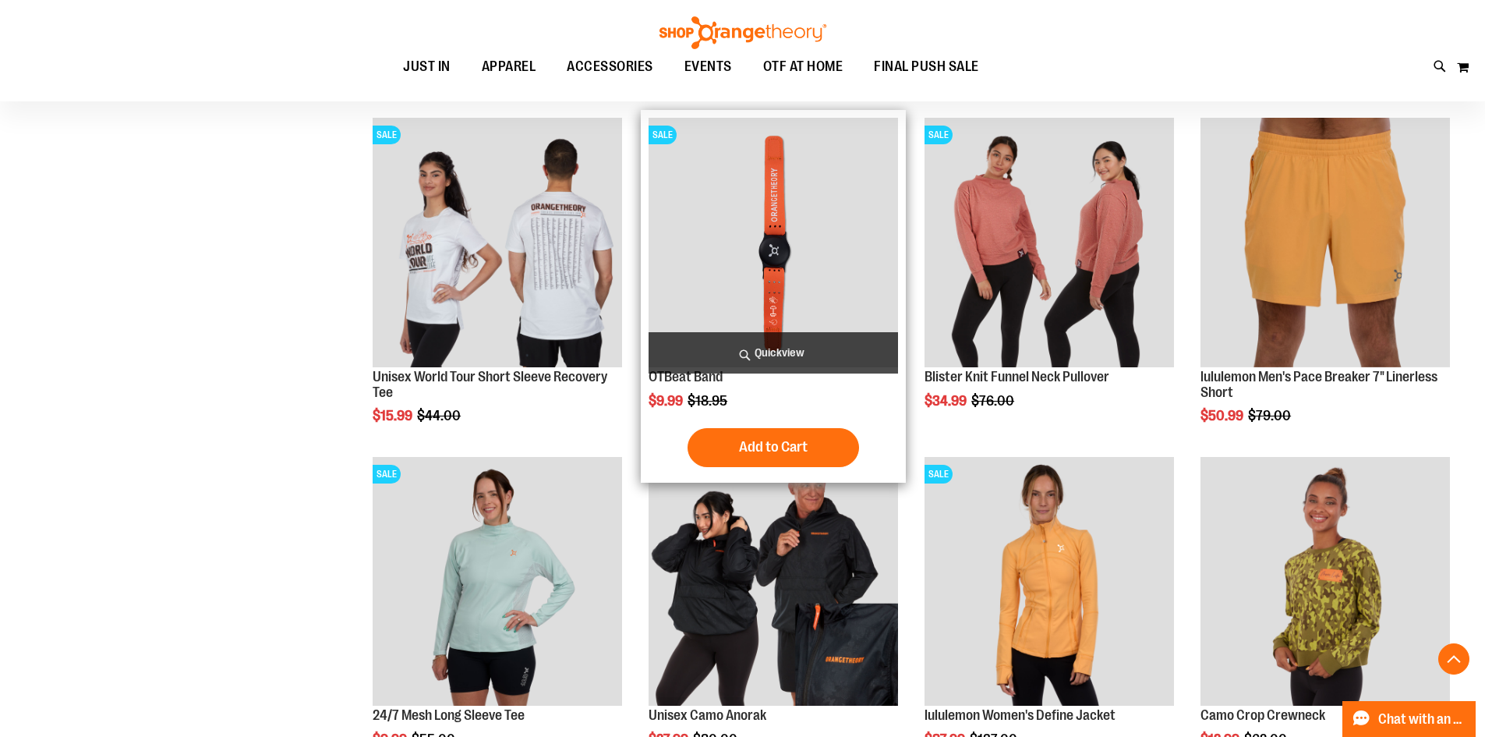
scroll to position [1660, 0]
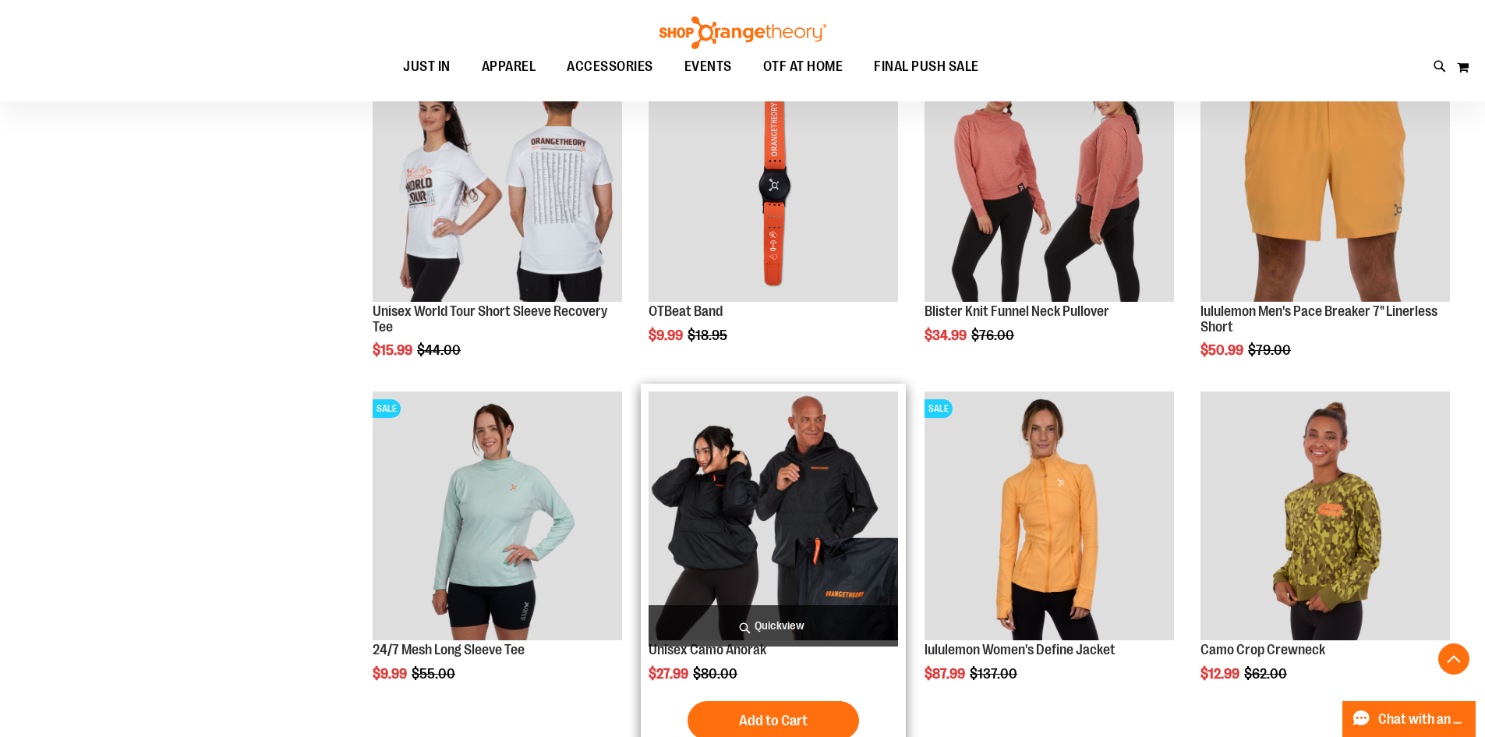
click at [798, 460] on img "product" at bounding box center [773, 515] width 249 height 249
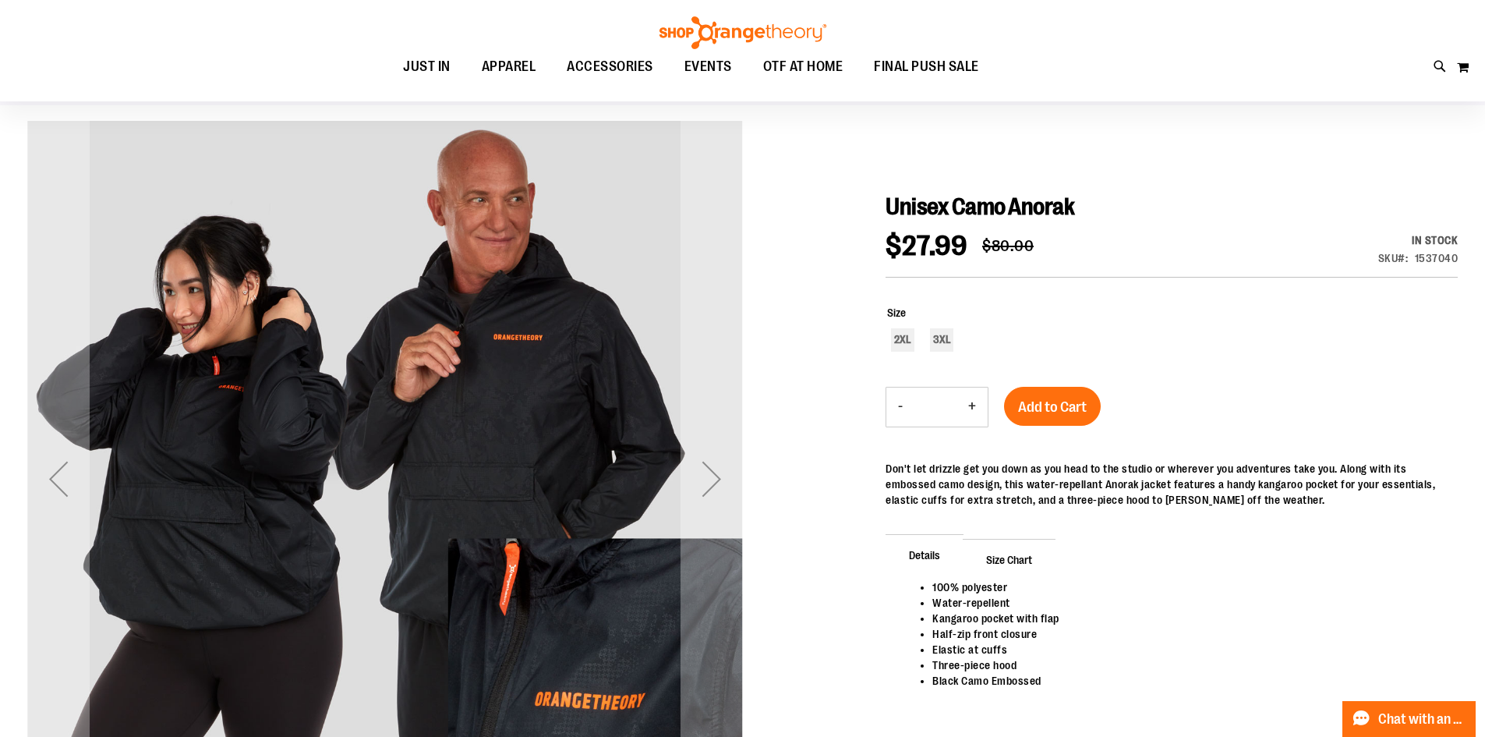
scroll to position [77, 0]
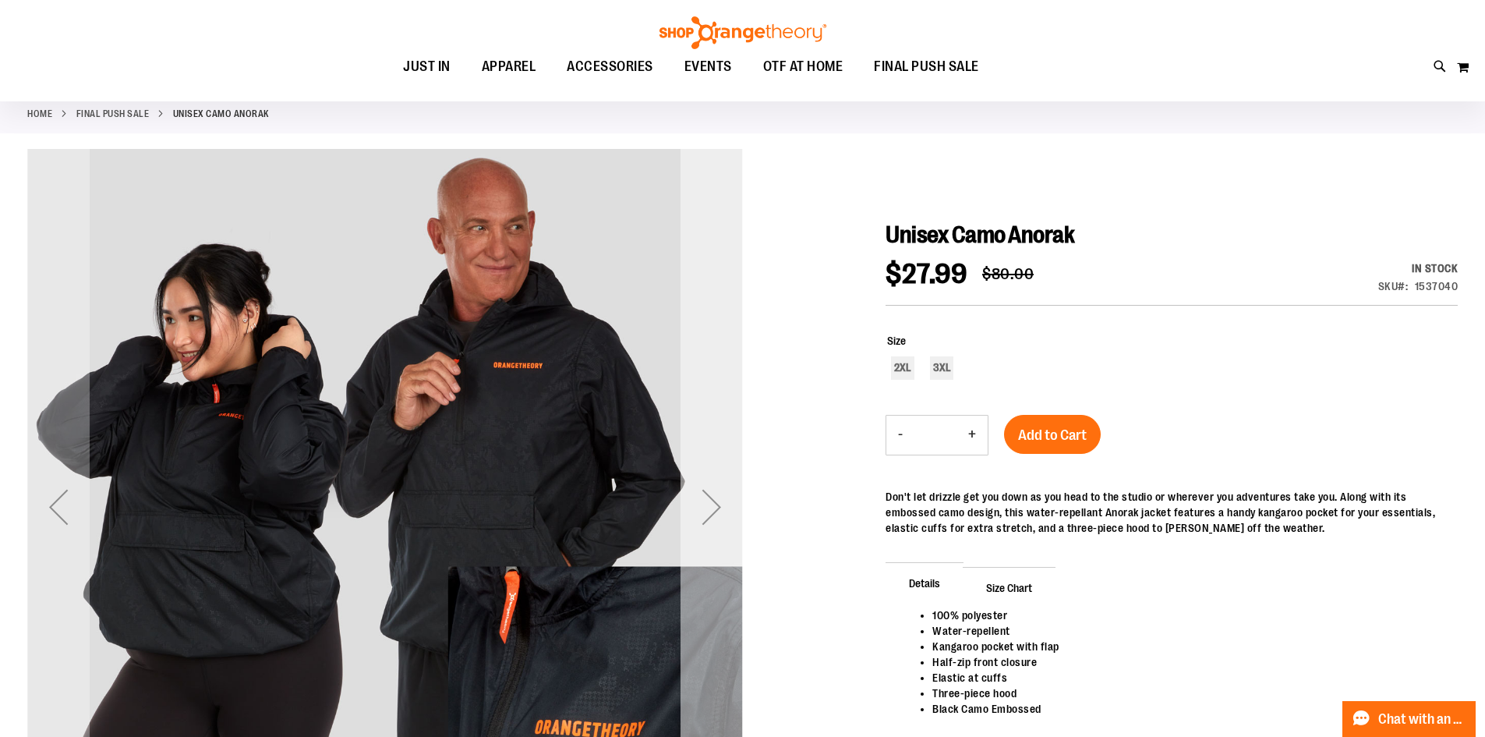
click at [695, 497] on div "Next" at bounding box center [712, 507] width 62 height 62
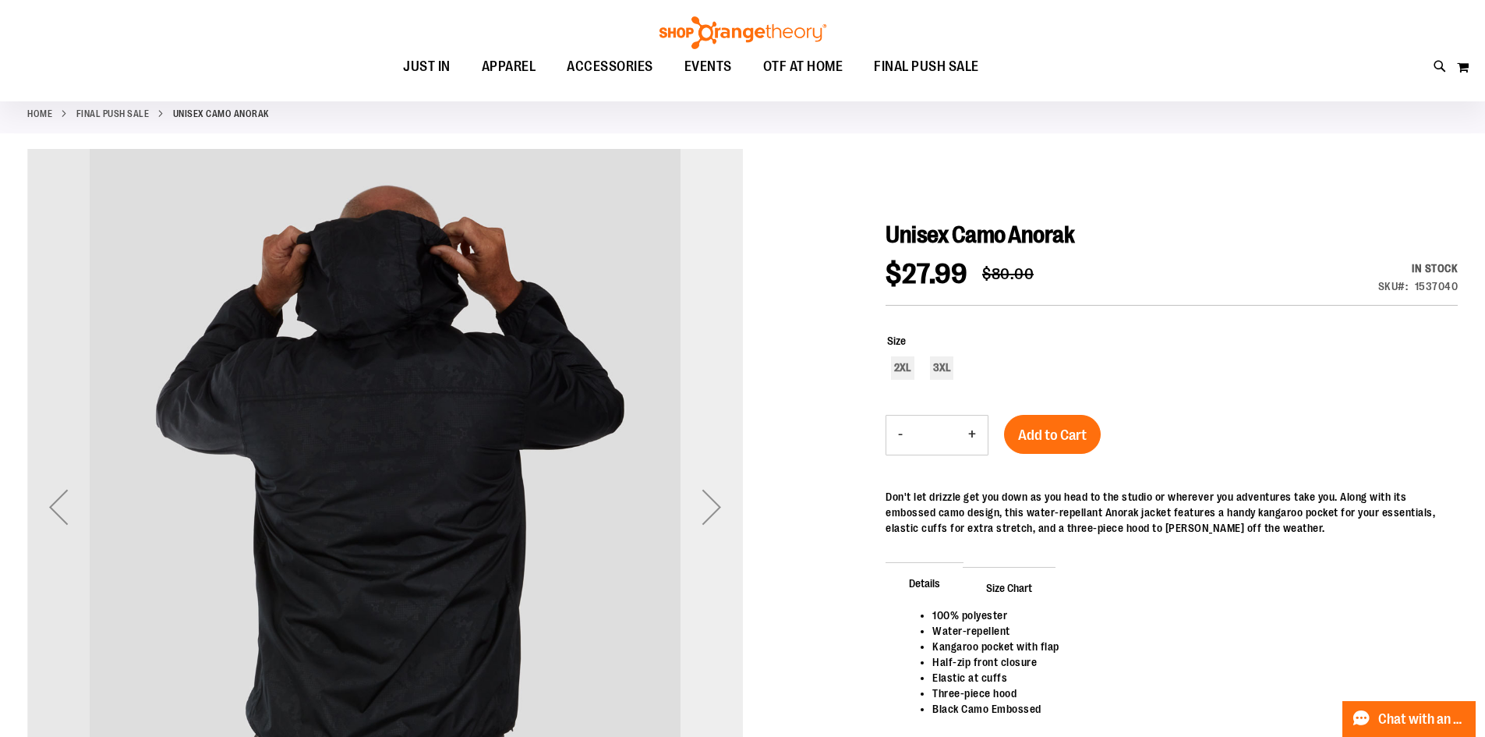
click at [695, 497] on div "Next" at bounding box center [712, 507] width 62 height 62
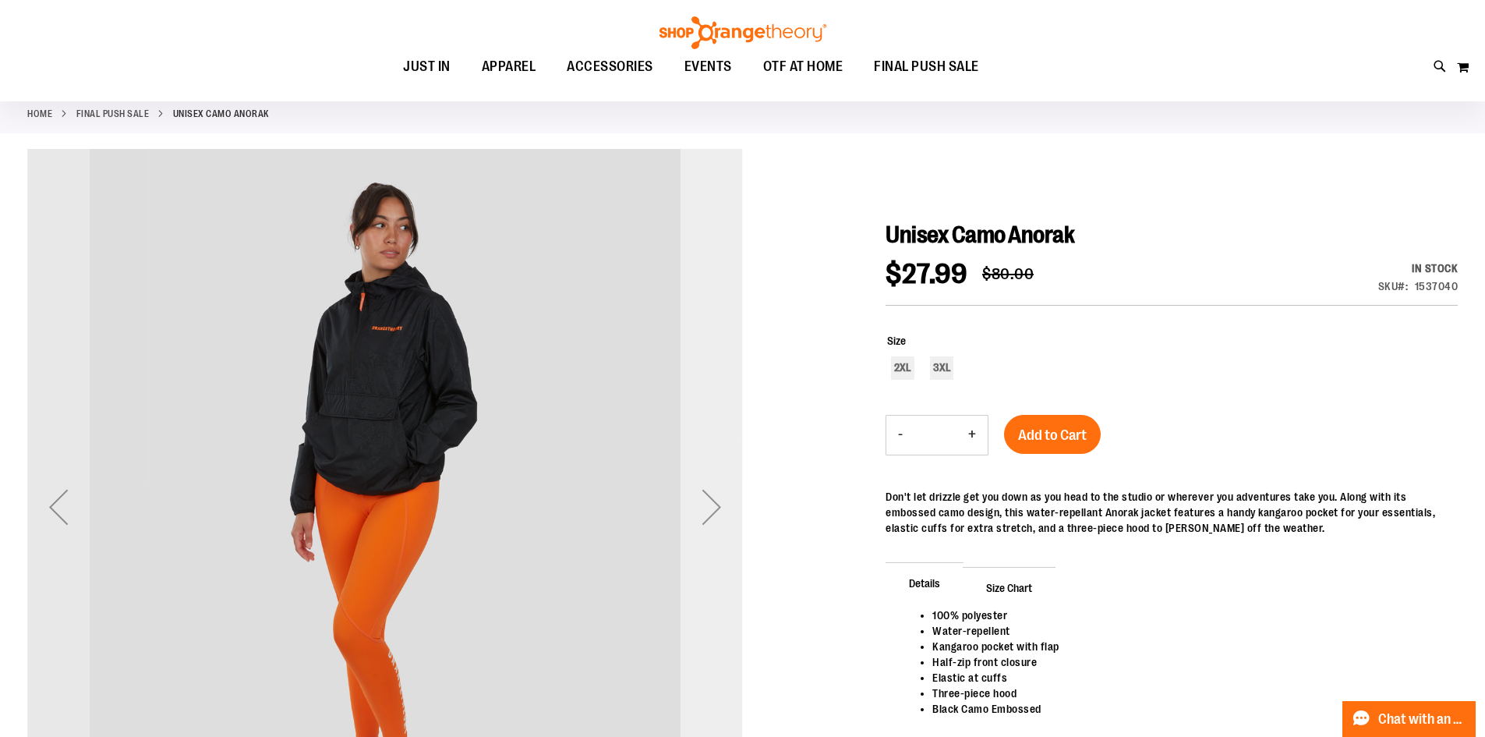
click at [737, 477] on div "Next" at bounding box center [712, 507] width 62 height 62
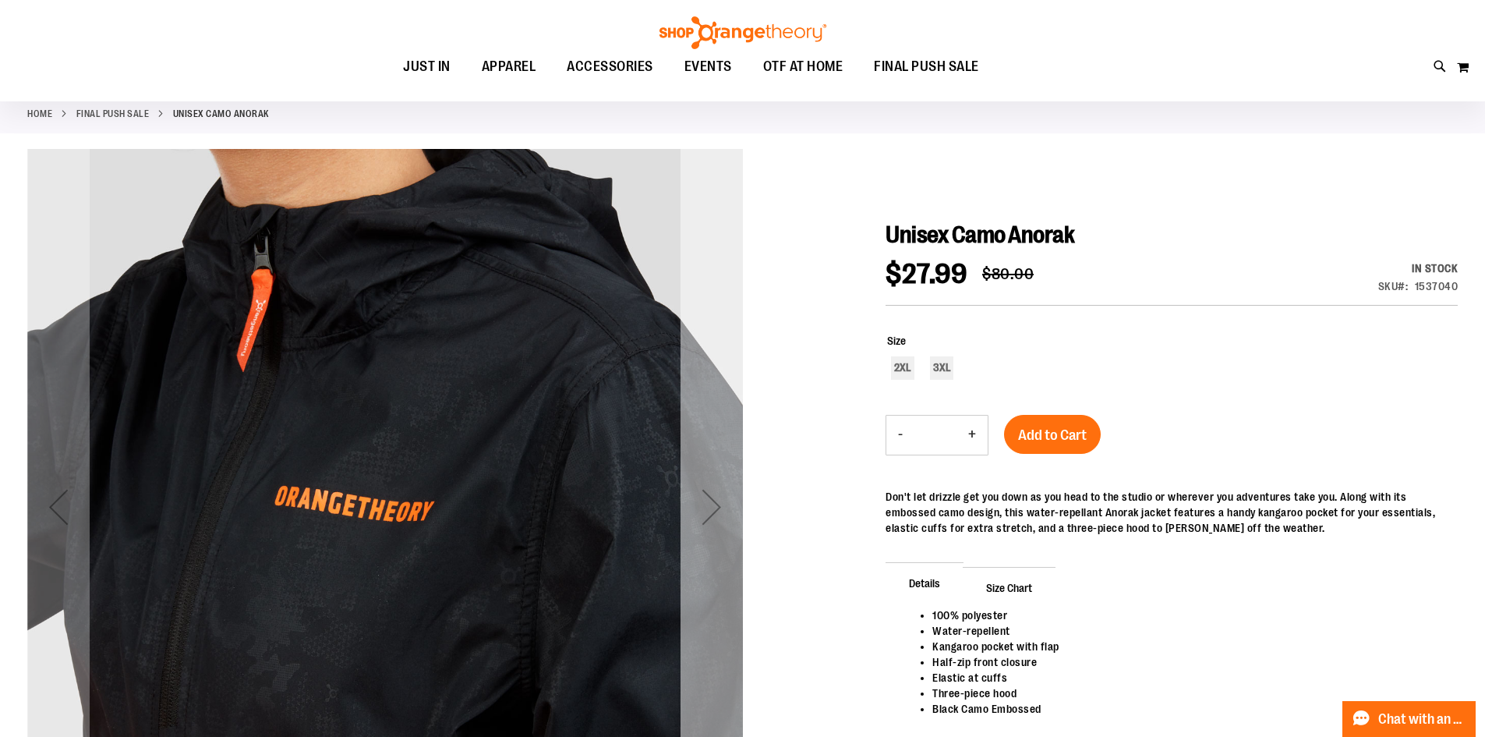
click at [737, 477] on div "Next" at bounding box center [712, 507] width 62 height 62
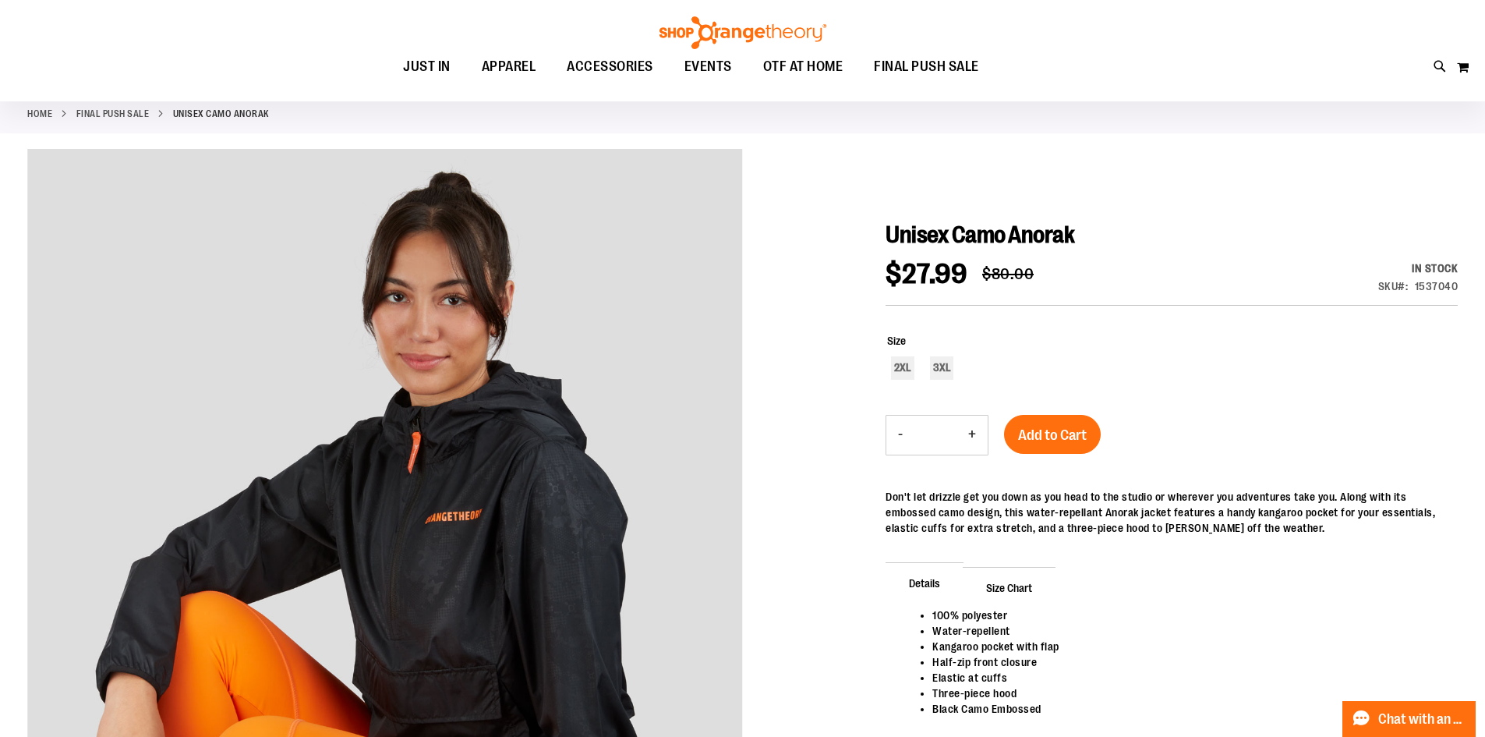
click at [745, 459] on div at bounding box center [742, 549] width 1430 height 801
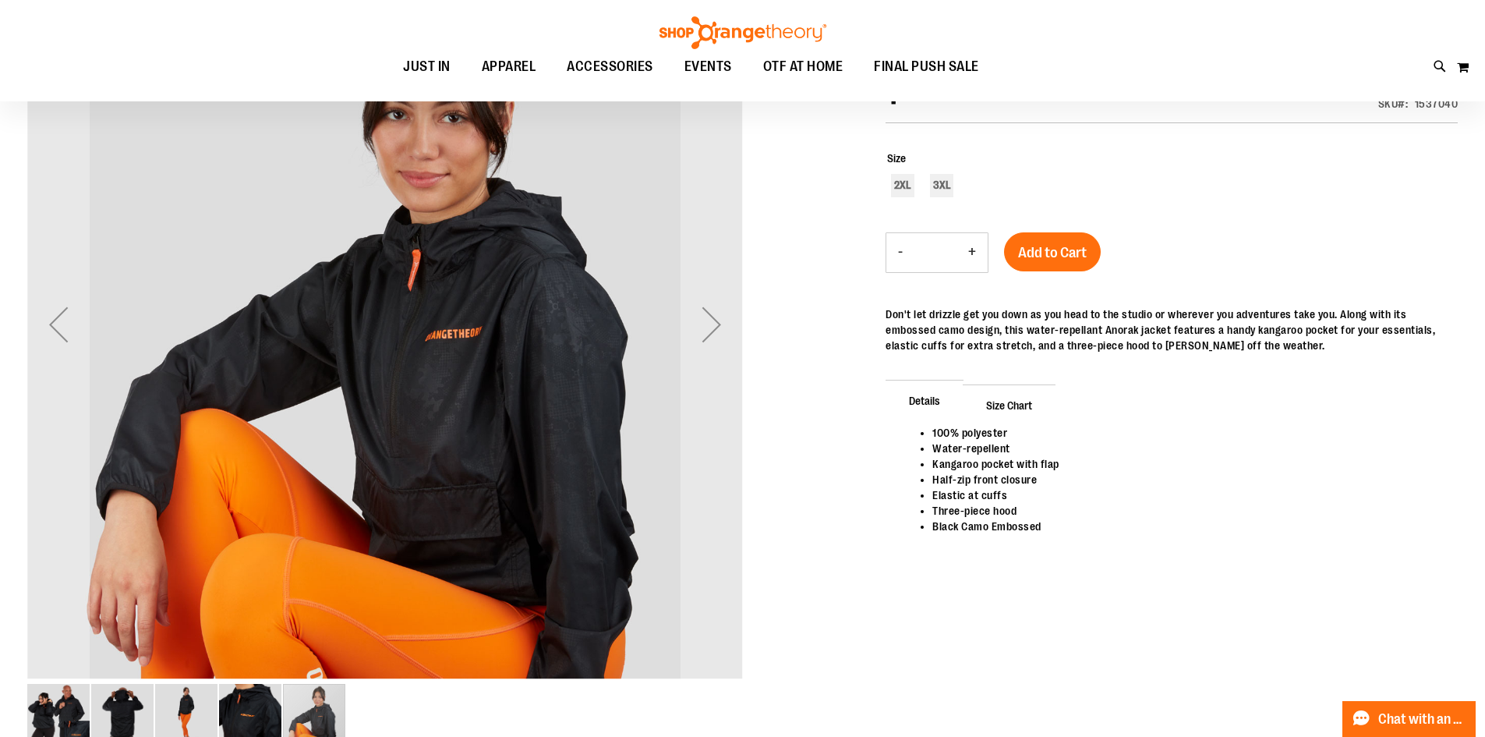
scroll to position [233, 0]
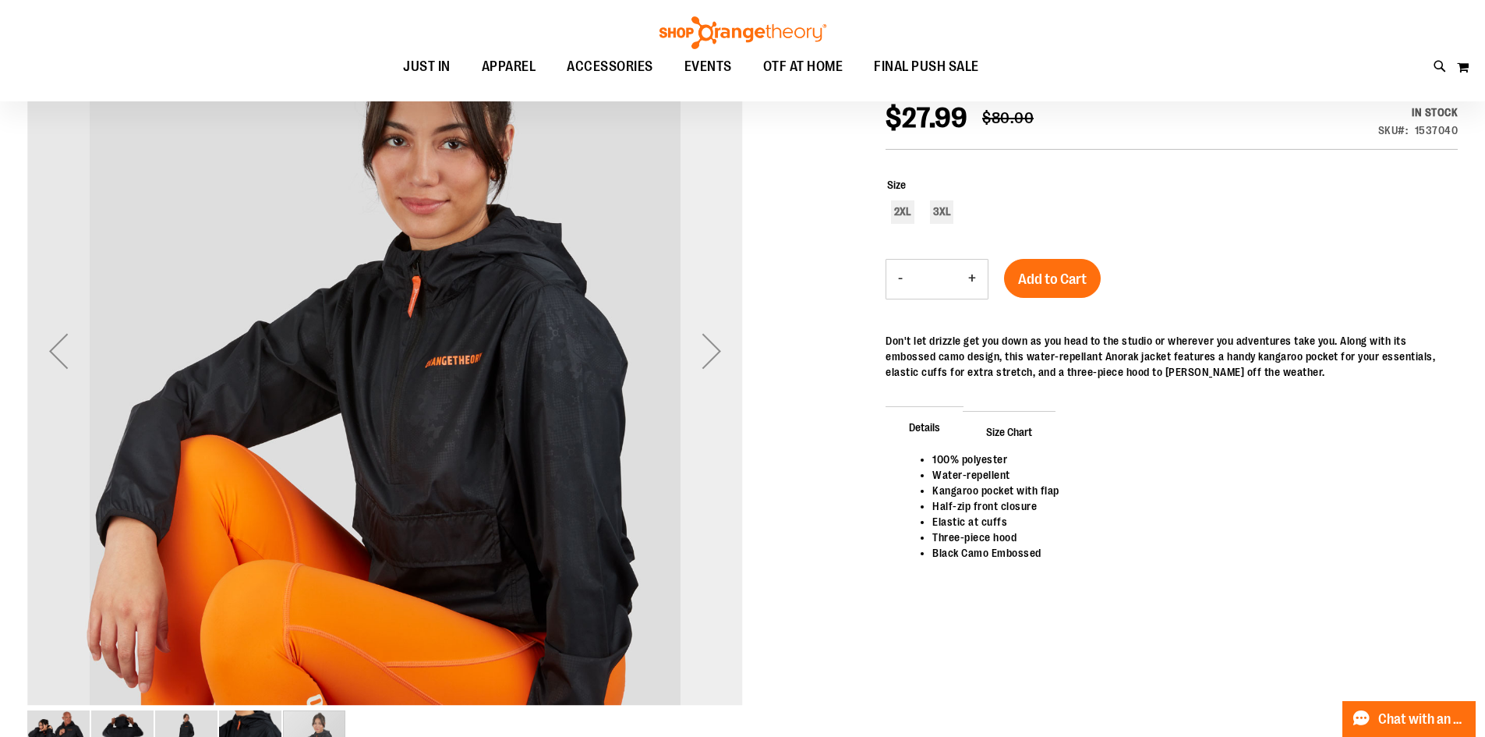
click at [697, 489] on div "Next" at bounding box center [712, 351] width 62 height 716
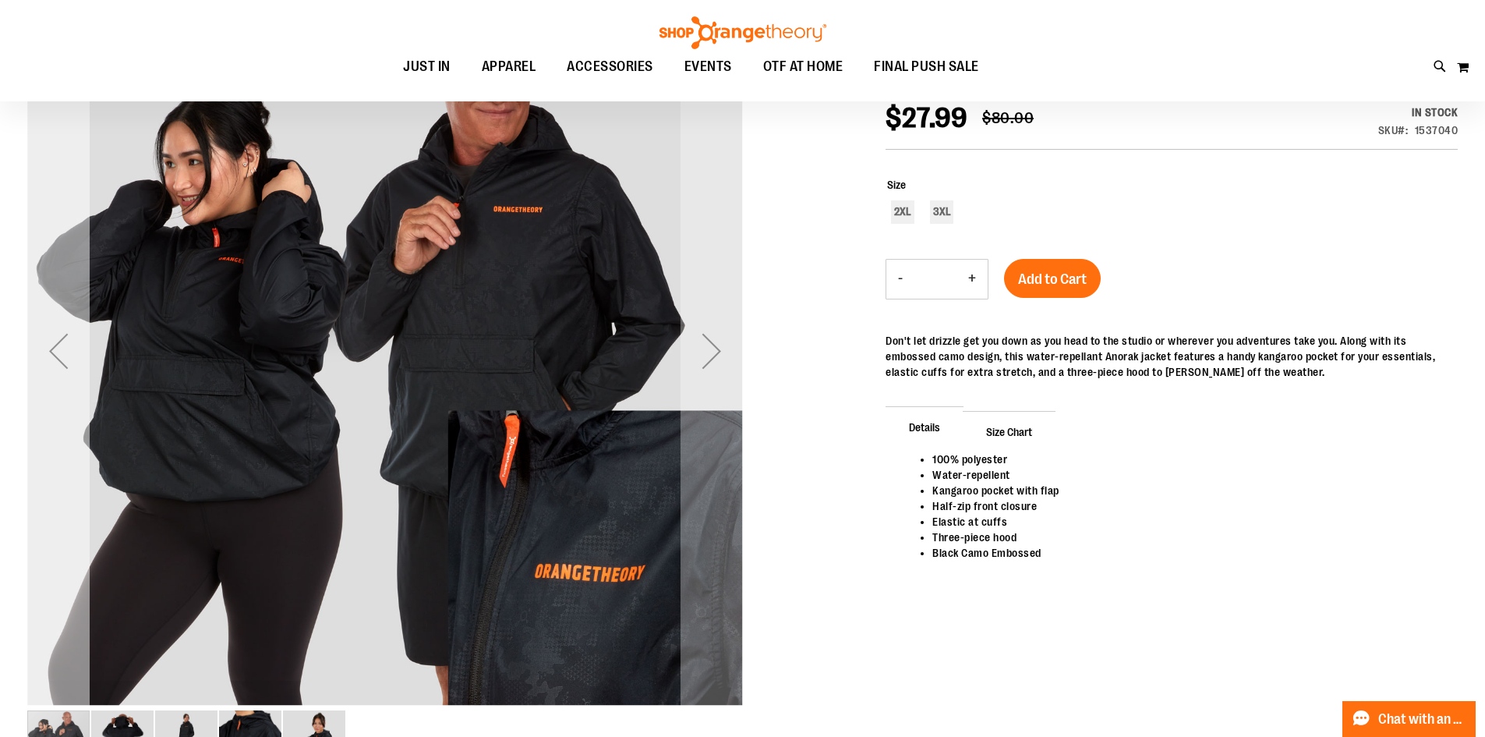
click at [62, 334] on div "Previous" at bounding box center [58, 351] width 62 height 62
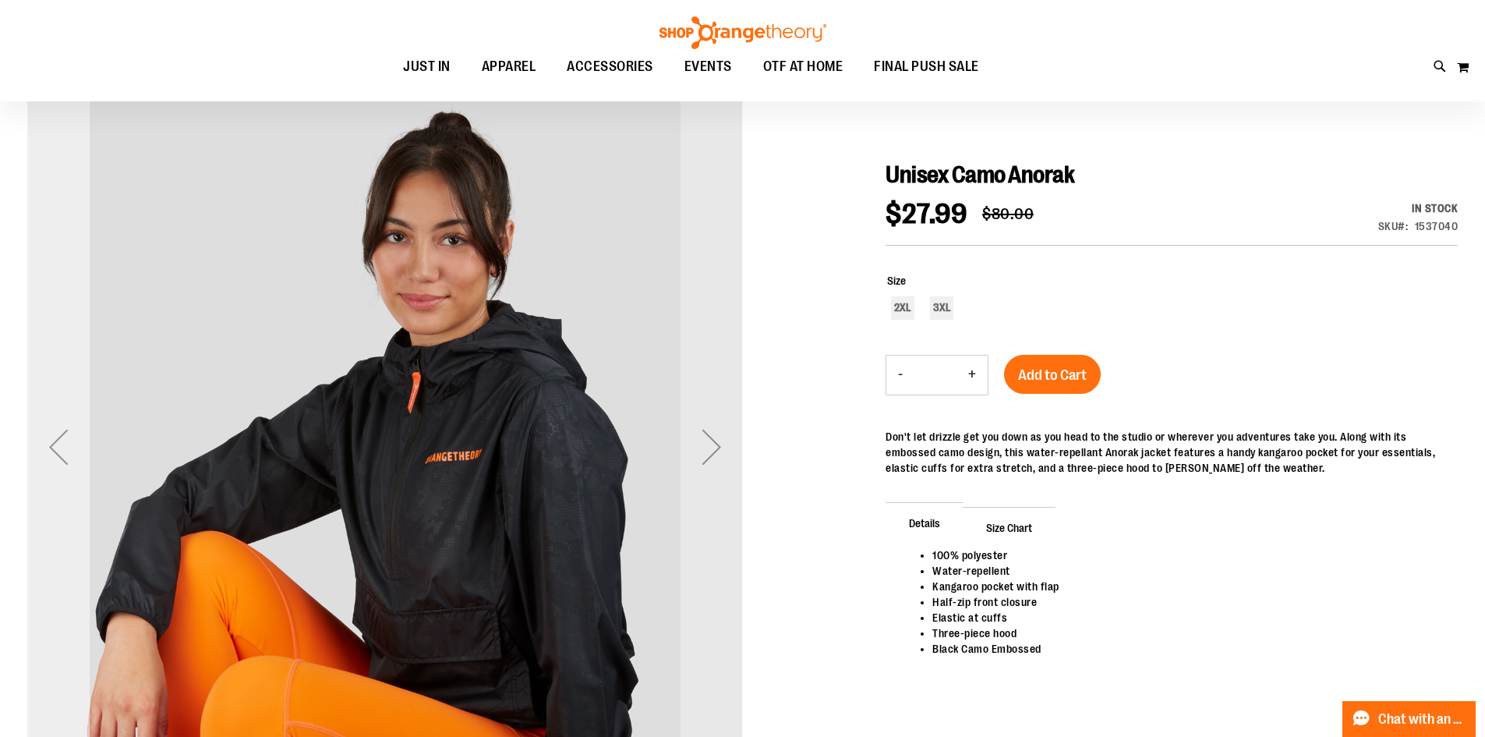
scroll to position [0, 0]
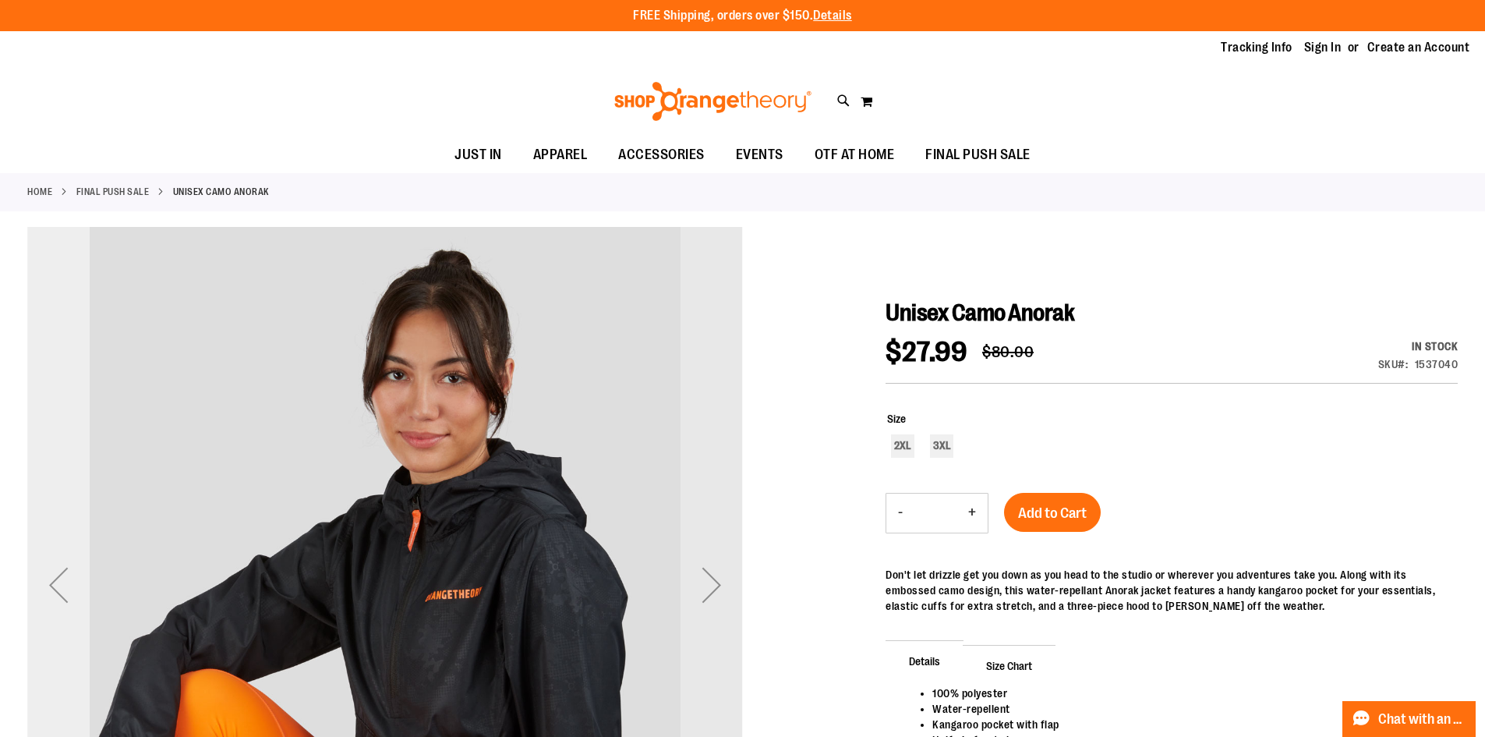
click at [48, 557] on div "Previous" at bounding box center [58, 584] width 62 height 62
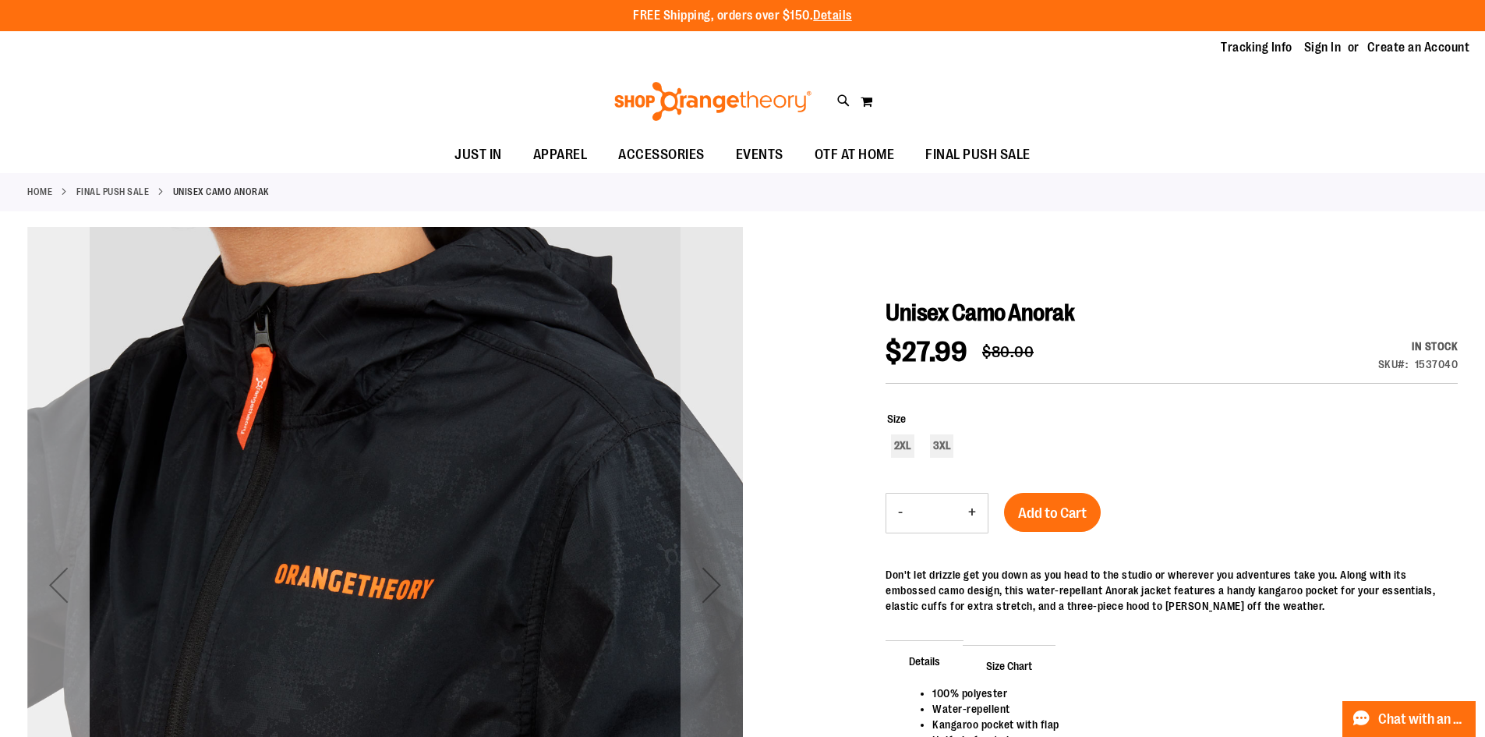
click at [48, 557] on div "Previous" at bounding box center [58, 584] width 62 height 62
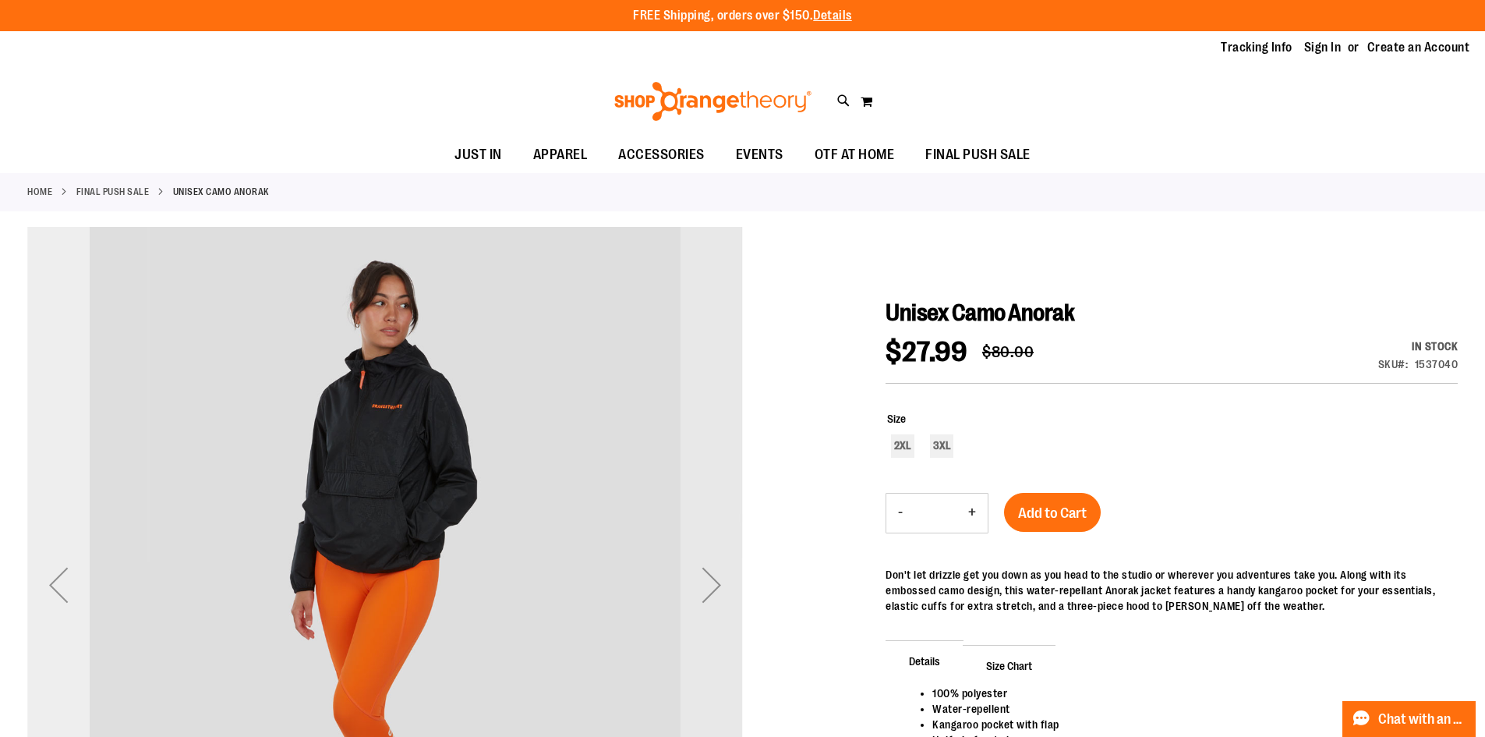
click at [48, 557] on div "Previous" at bounding box center [58, 584] width 62 height 62
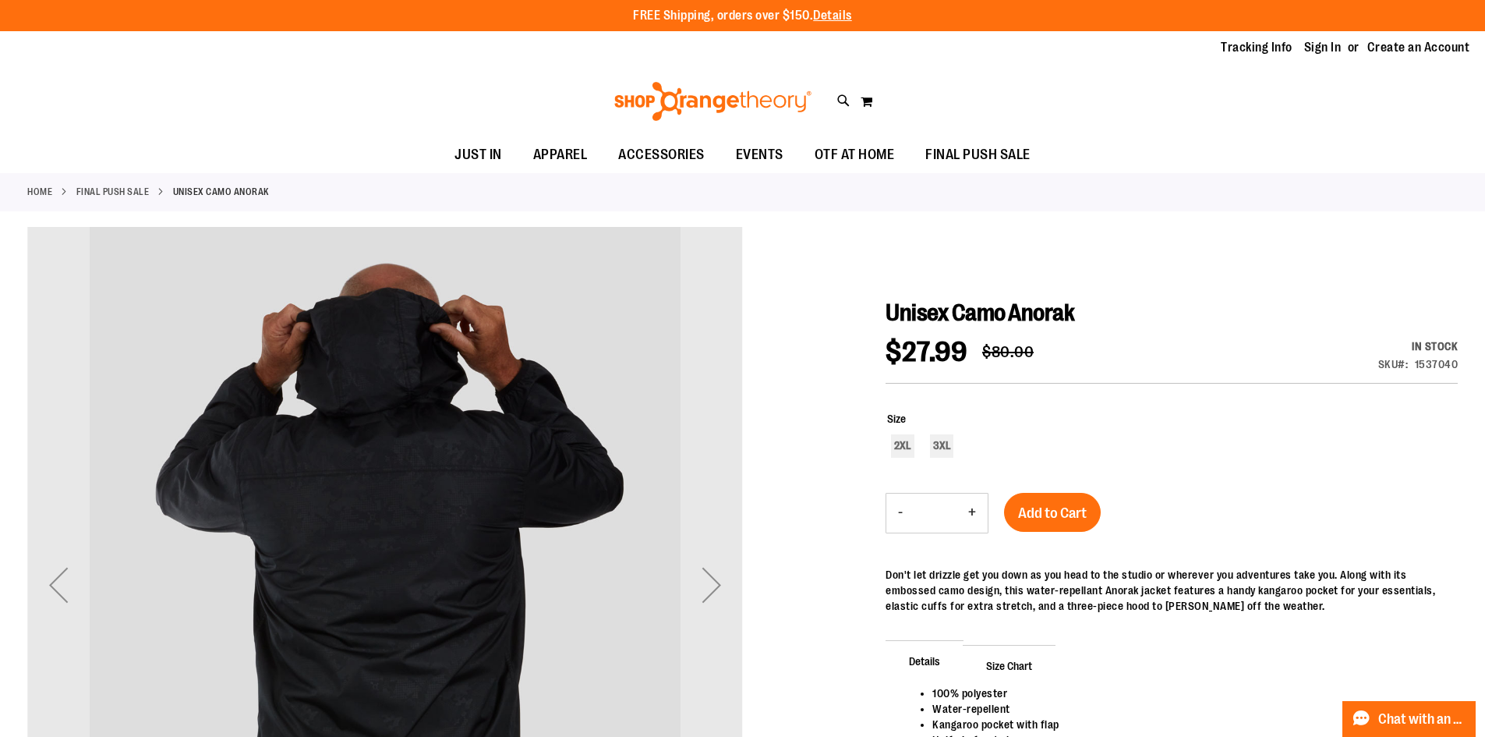
click at [708, 584] on div "Next" at bounding box center [712, 584] width 62 height 62
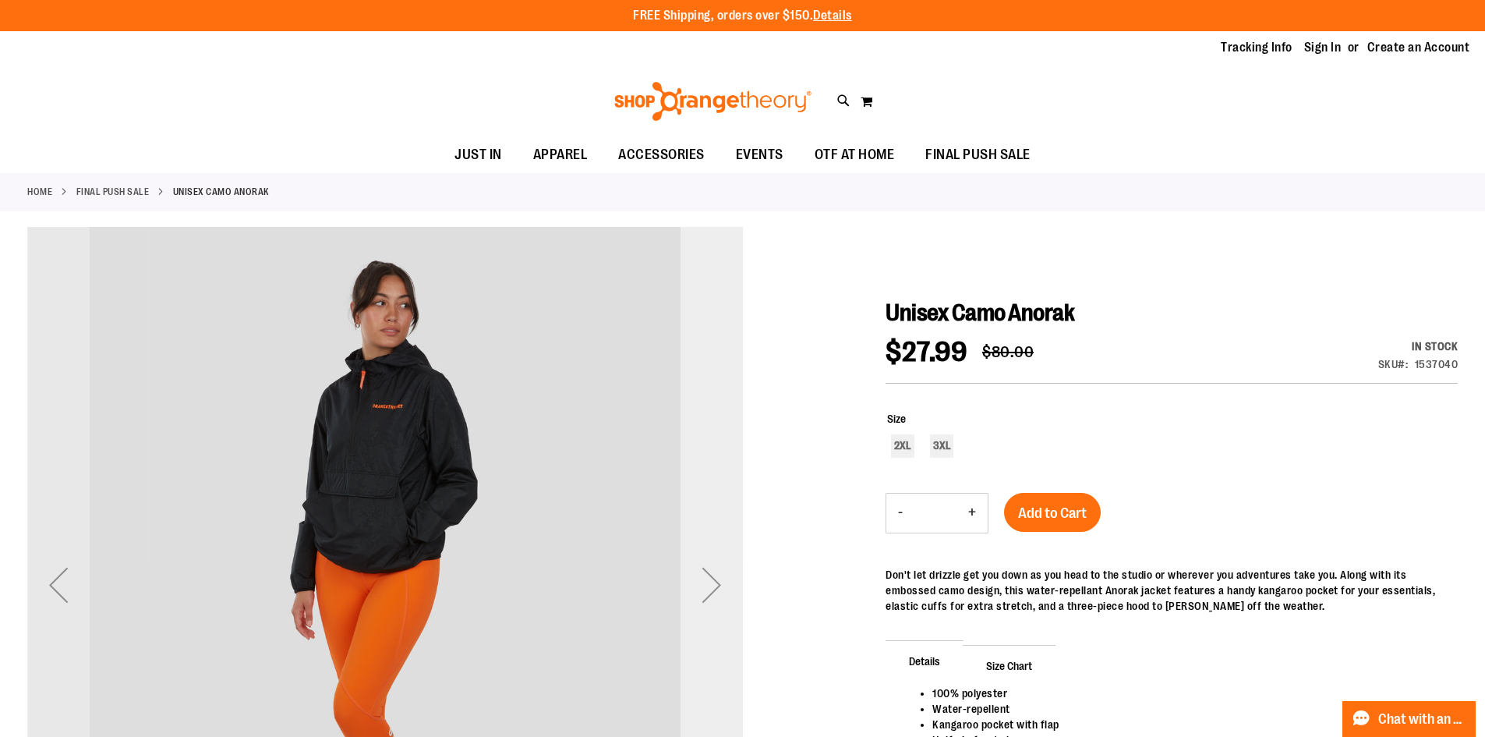
click at [709, 584] on div "Next" at bounding box center [712, 584] width 62 height 62
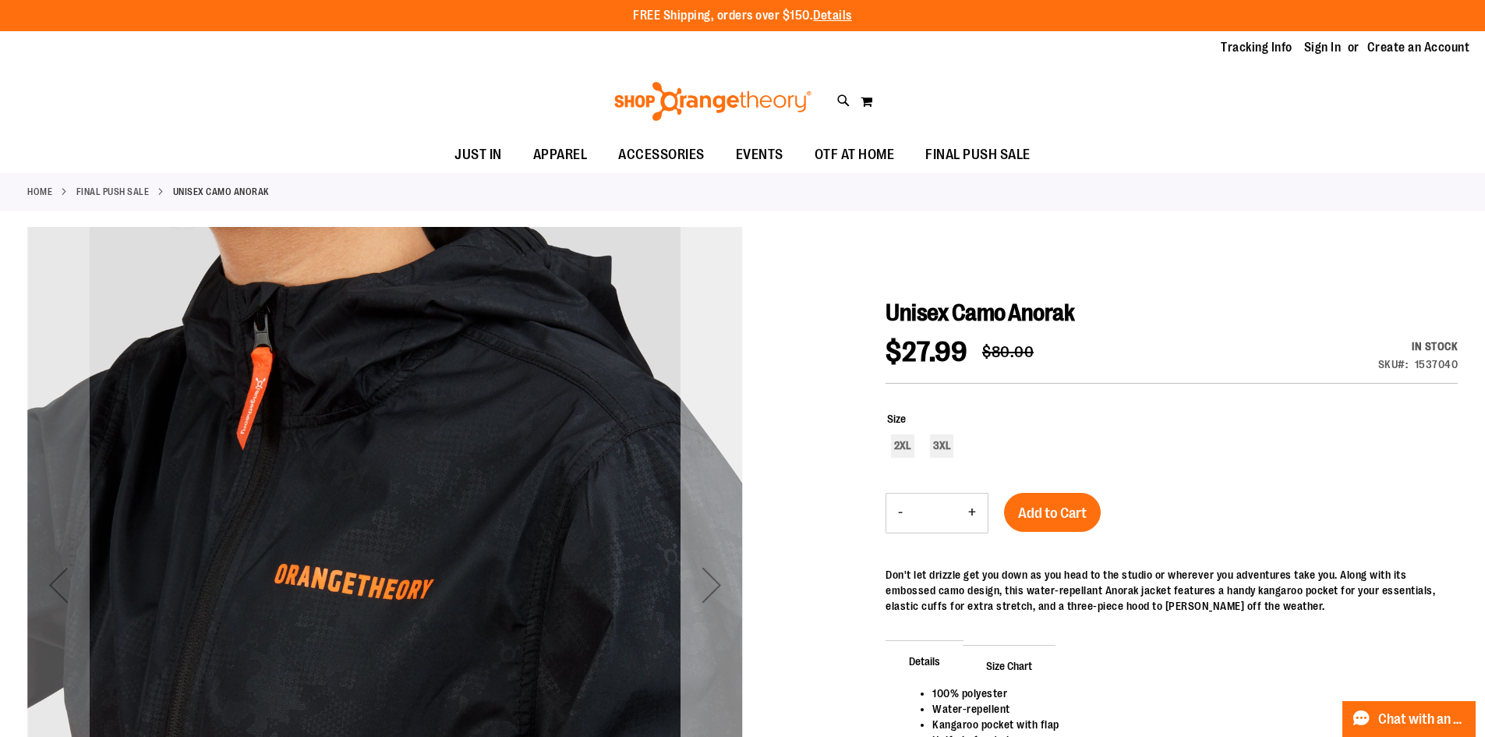
click at [709, 584] on div "Next" at bounding box center [712, 584] width 62 height 62
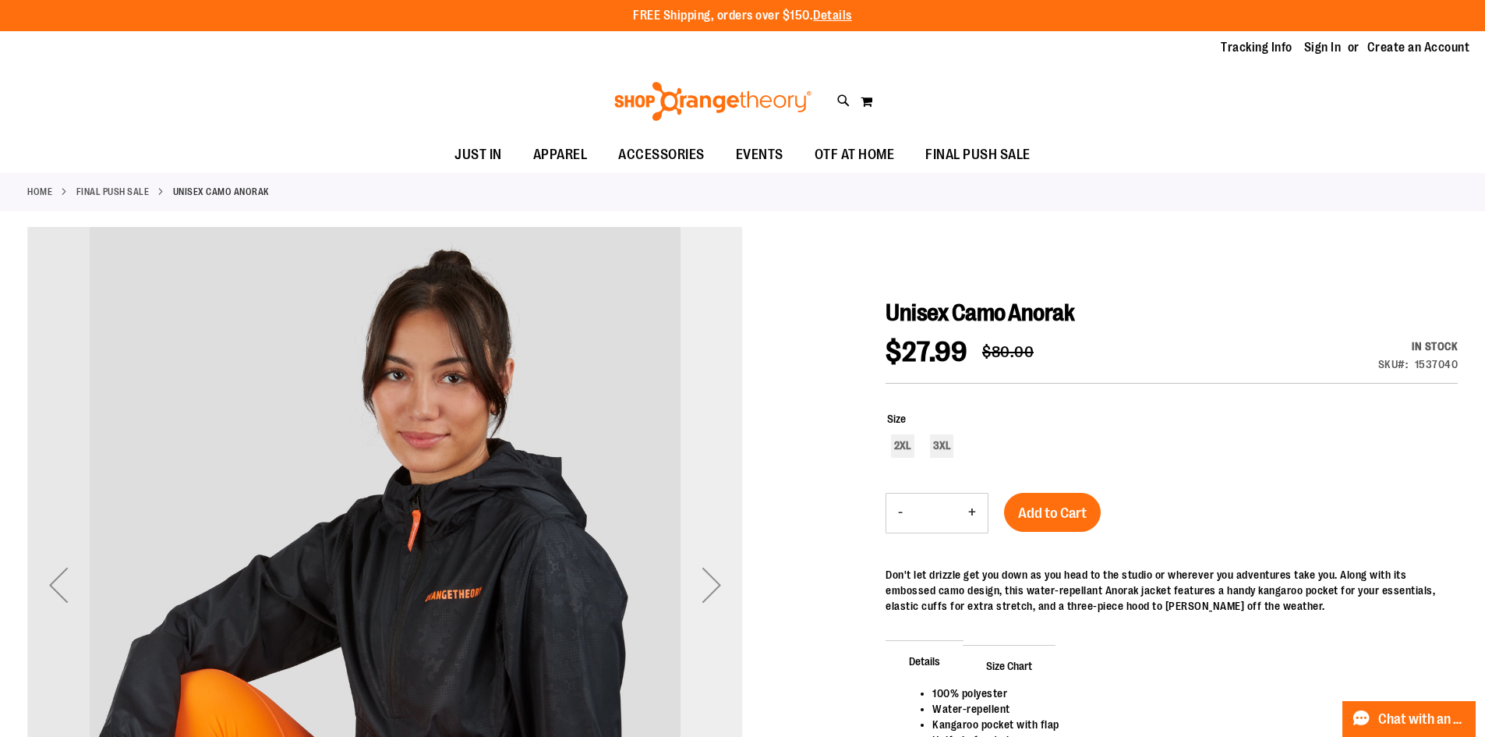
click at [709, 584] on div "Next" at bounding box center [712, 584] width 62 height 62
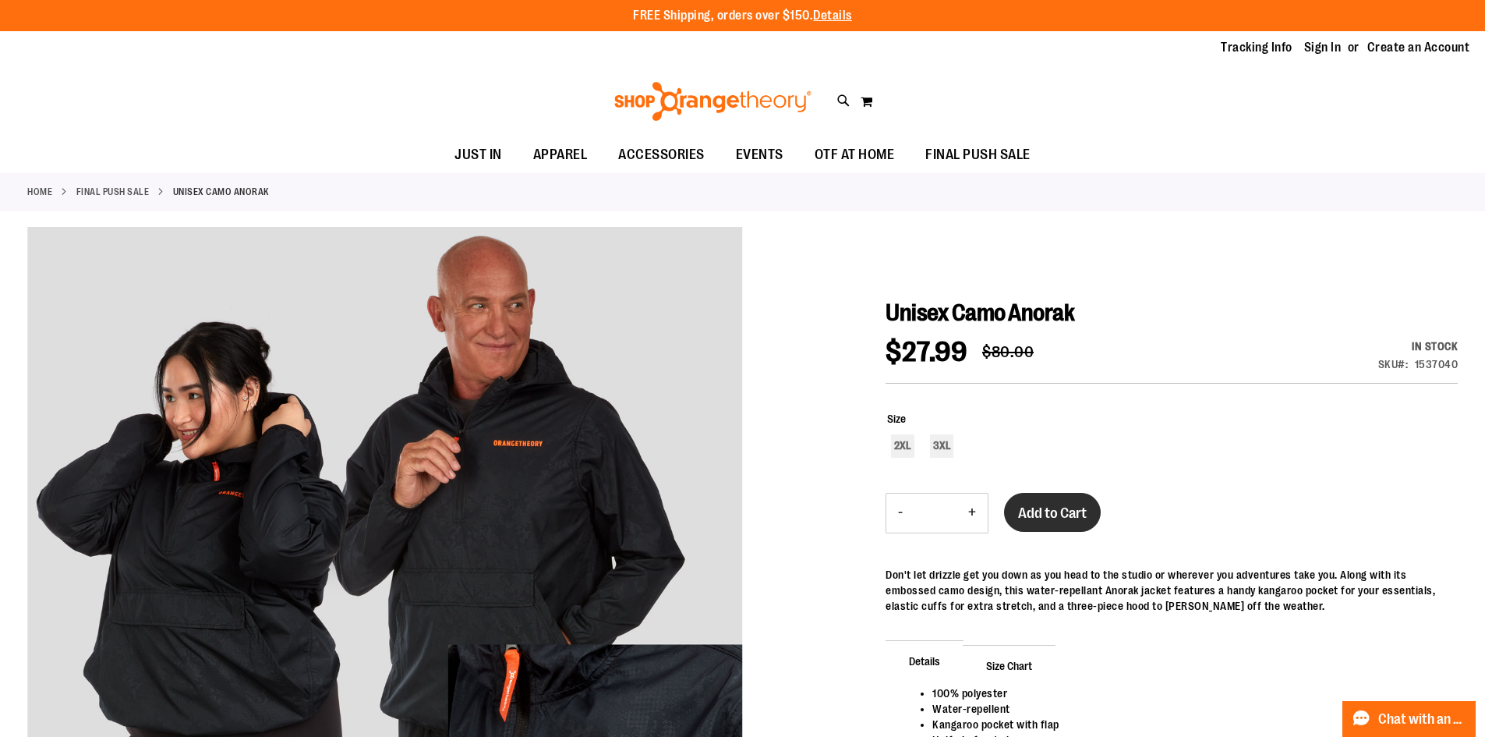
click at [1041, 514] on span "Add to Cart" at bounding box center [1052, 512] width 69 height 17
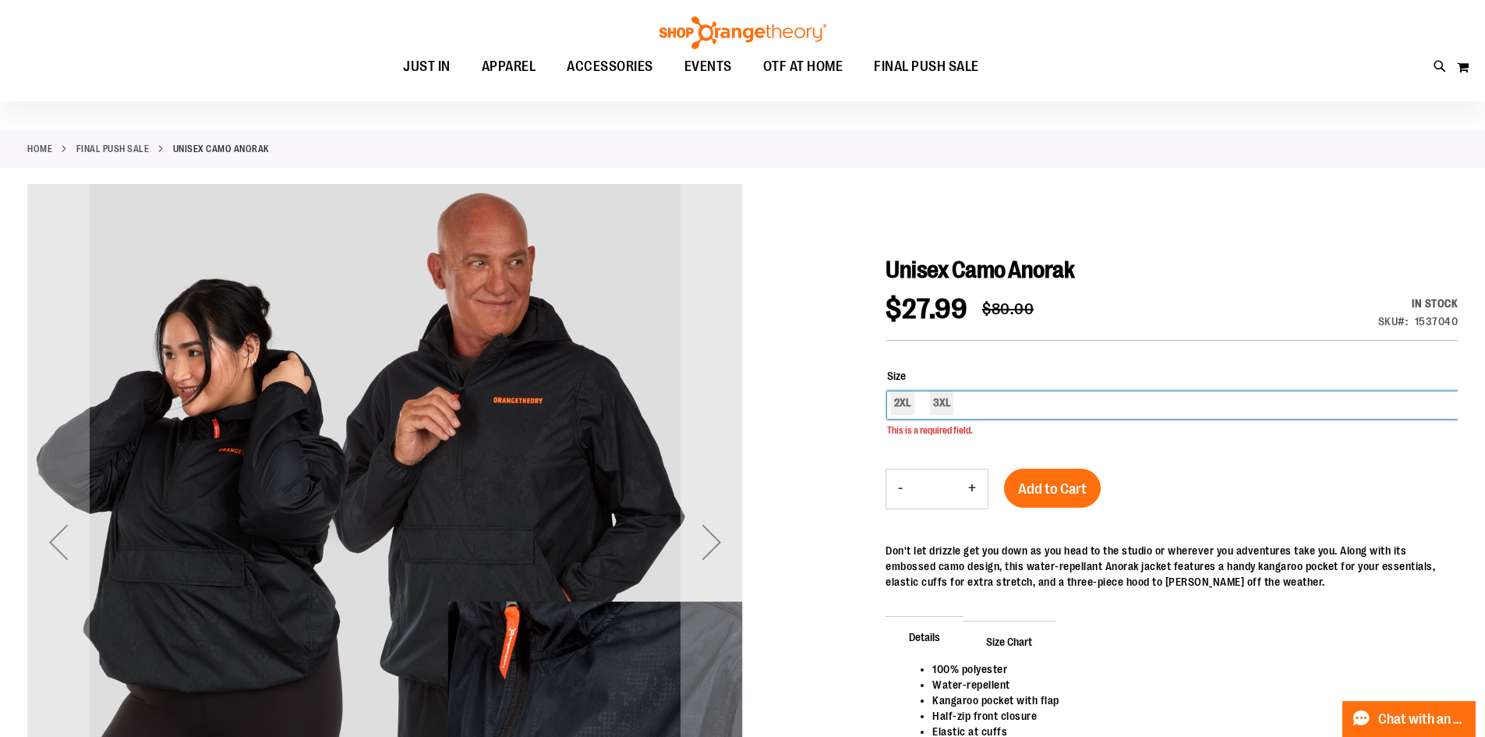
scroll to position [43, 0]
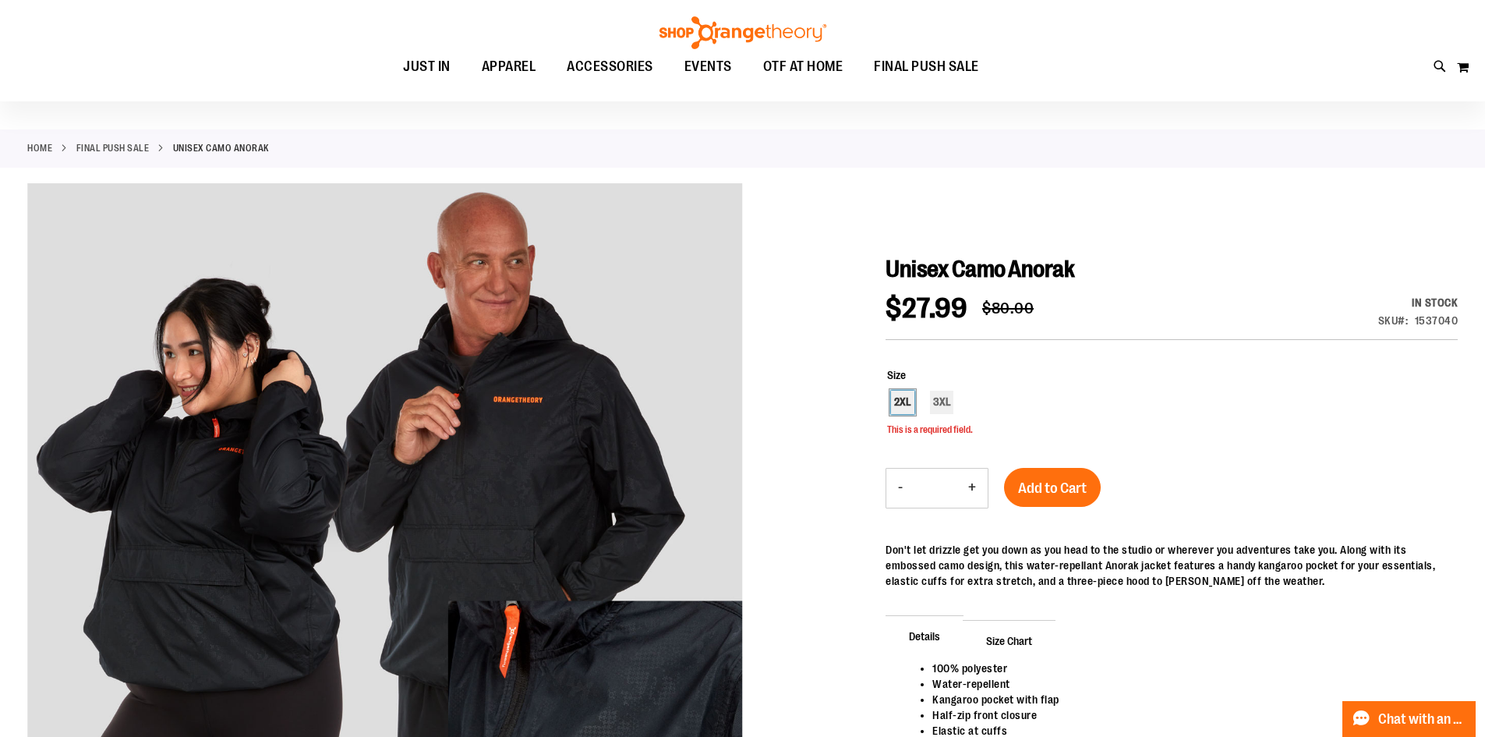
click at [905, 404] on div "2XL" at bounding box center [902, 402] width 23 height 23
type input "***"
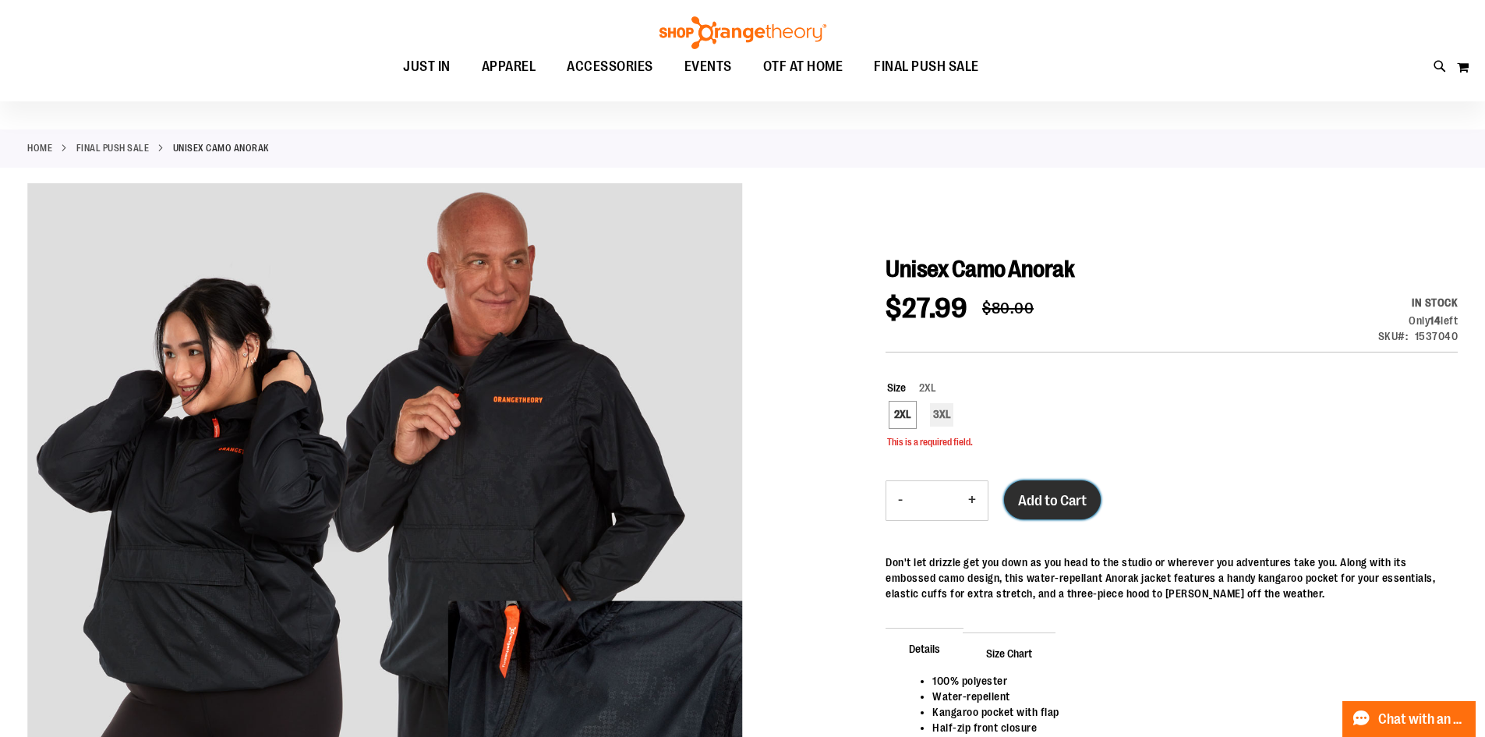
click at [1081, 493] on span "Add to Cart" at bounding box center [1052, 500] width 69 height 17
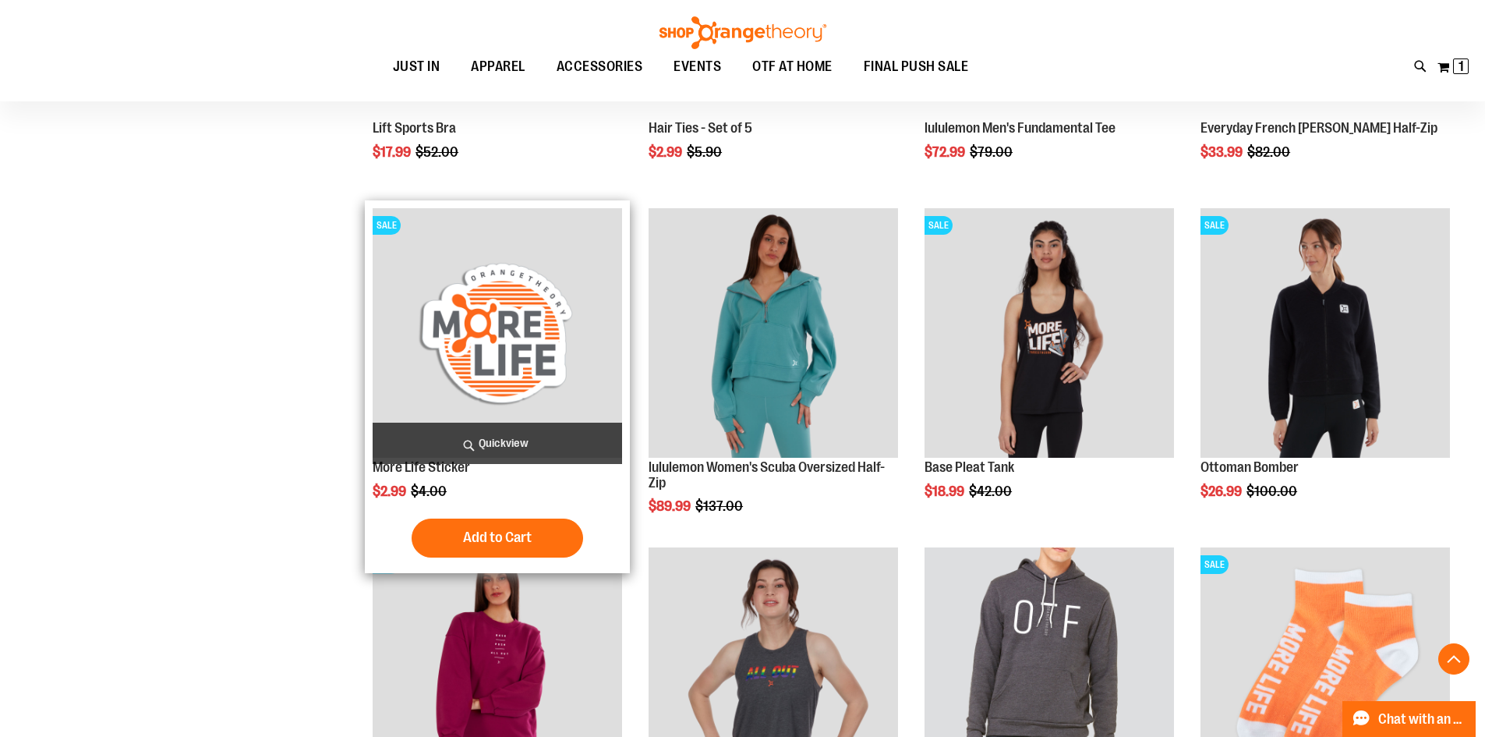
scroll to position [1519, 0]
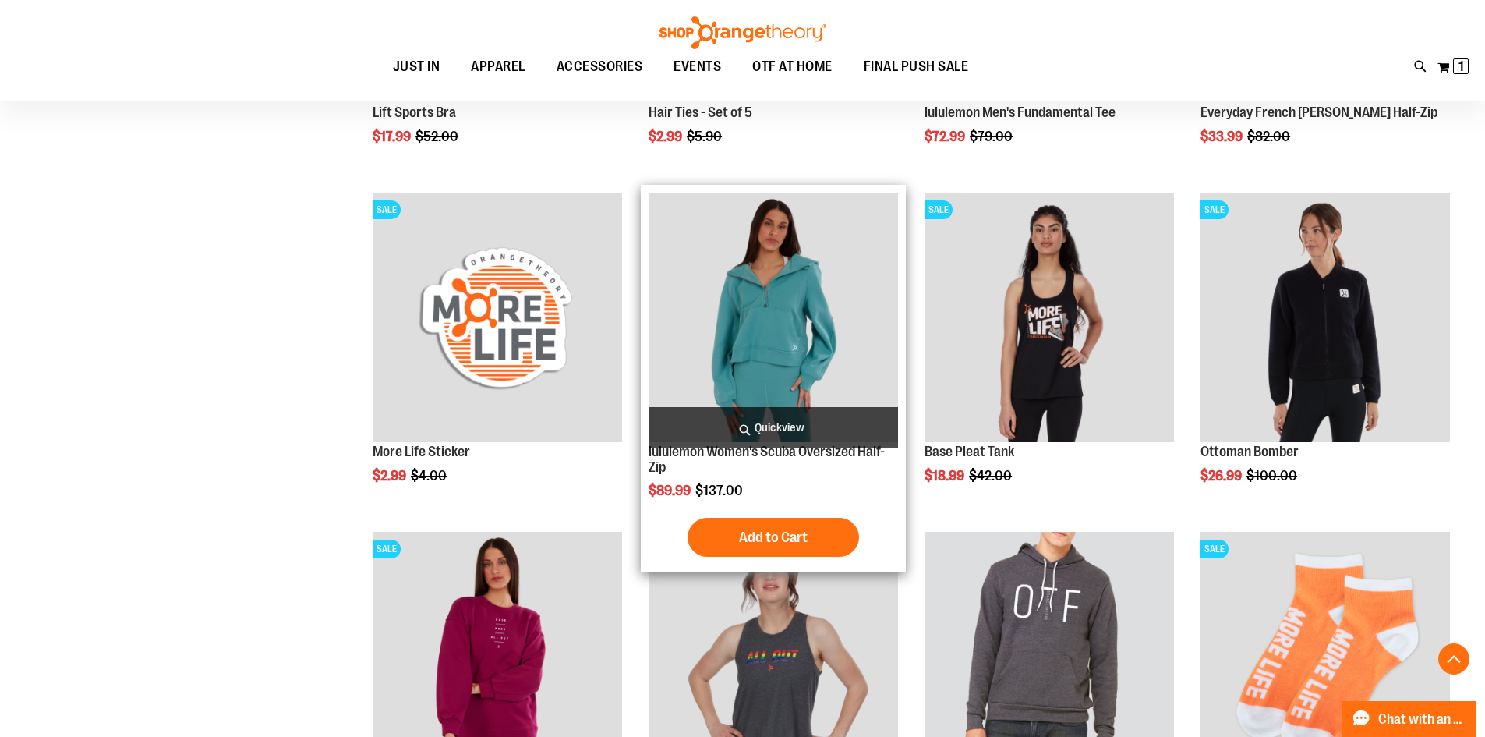
click at [805, 394] on img "product" at bounding box center [773, 317] width 249 height 249
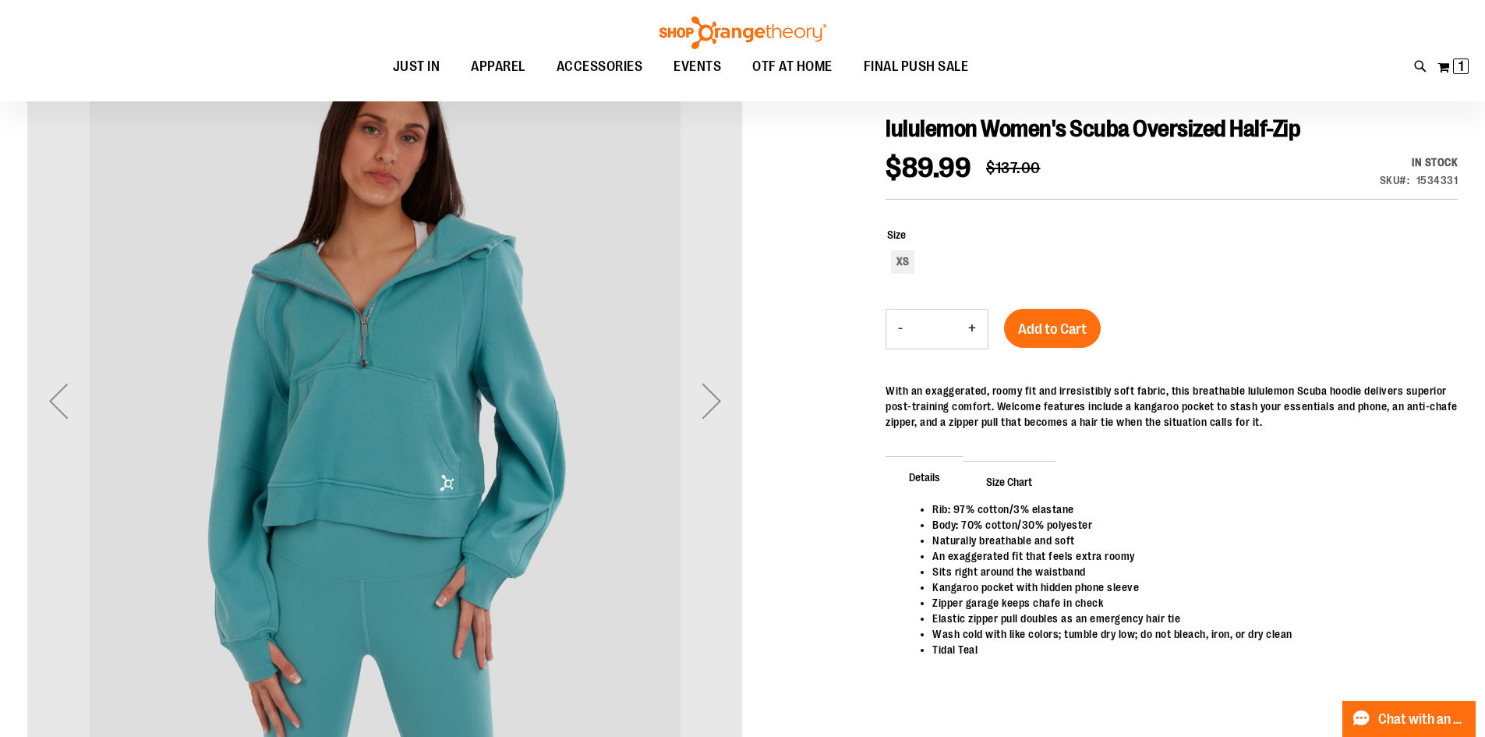
scroll to position [155, 0]
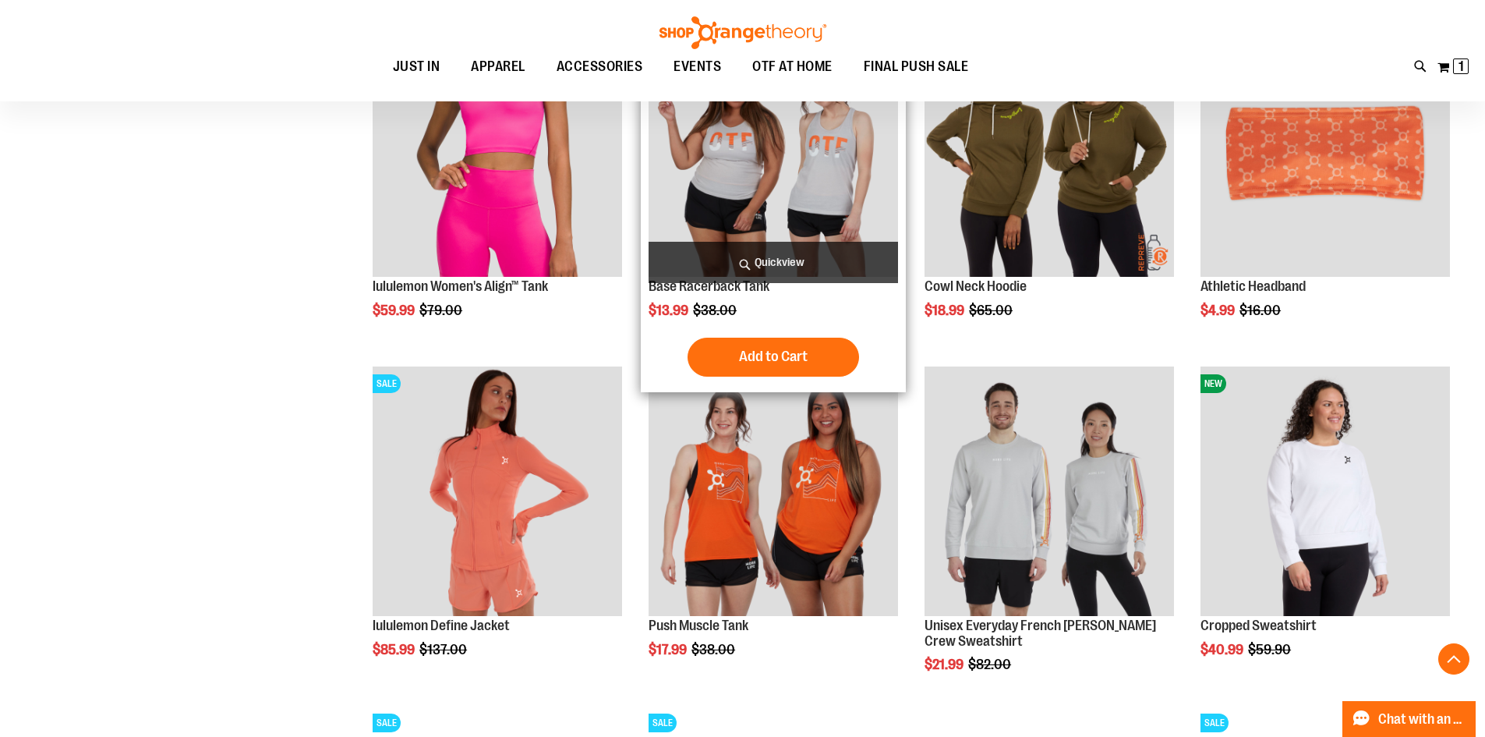
scroll to position [1402, 0]
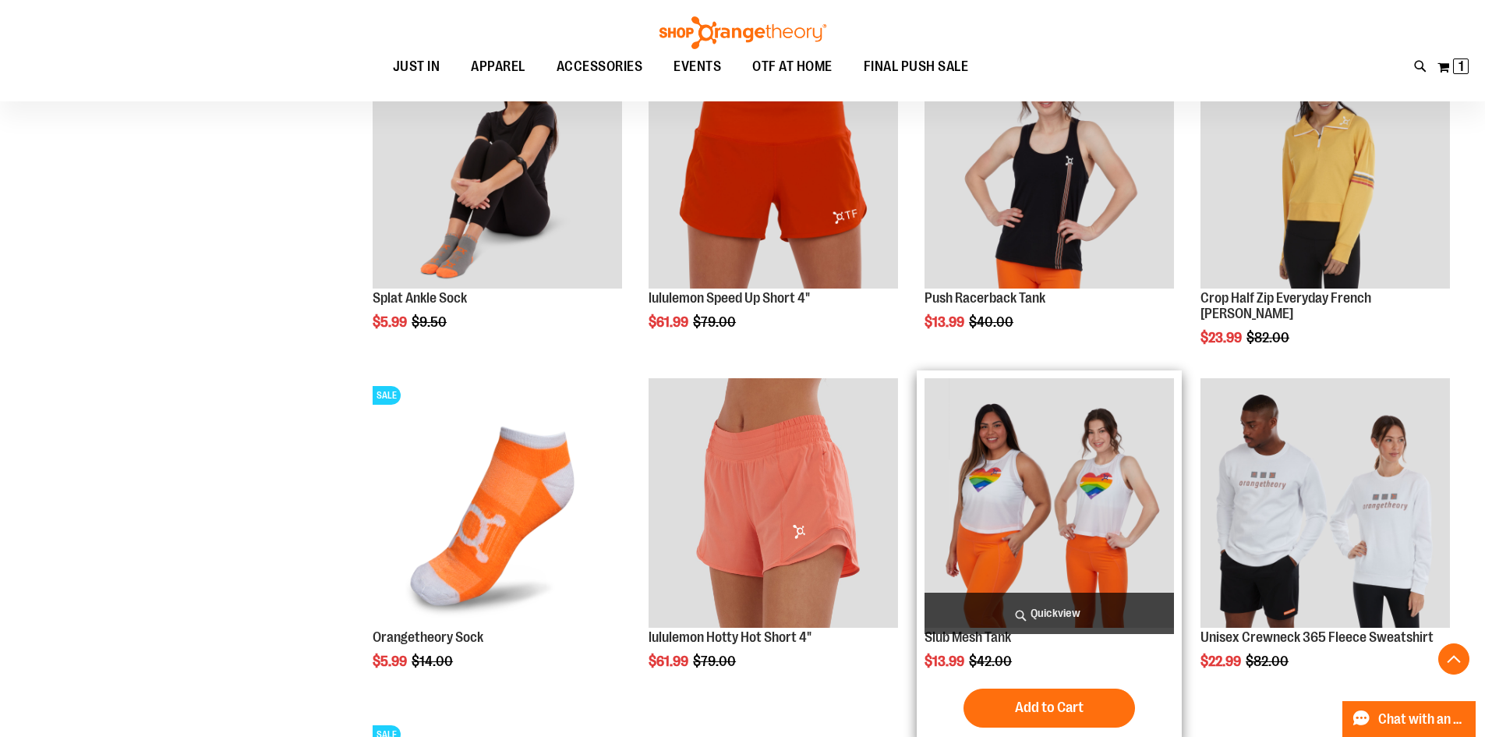
scroll to position [2104, 0]
